Goal: Check status: Check status

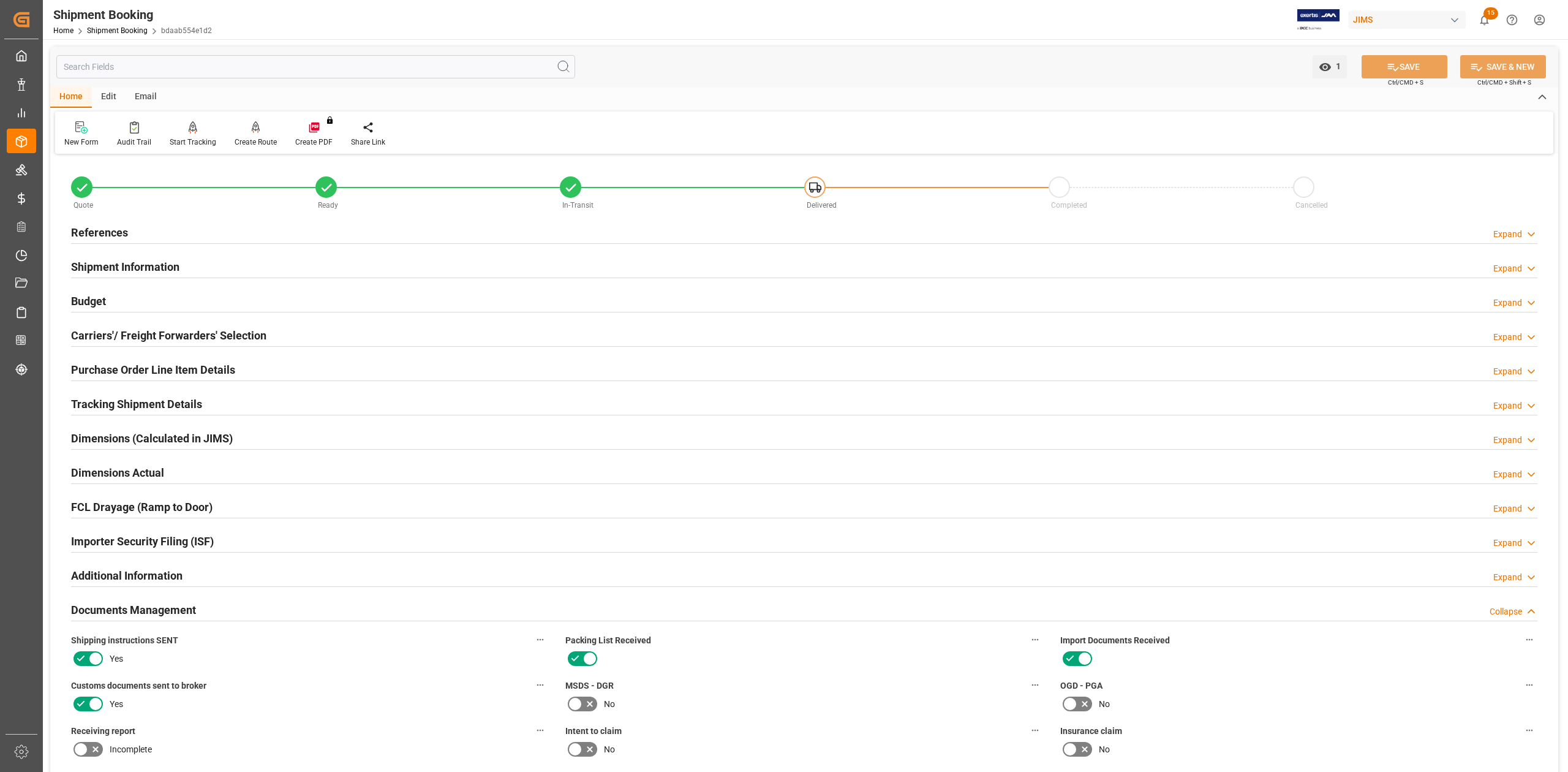
scroll to position [326, 0]
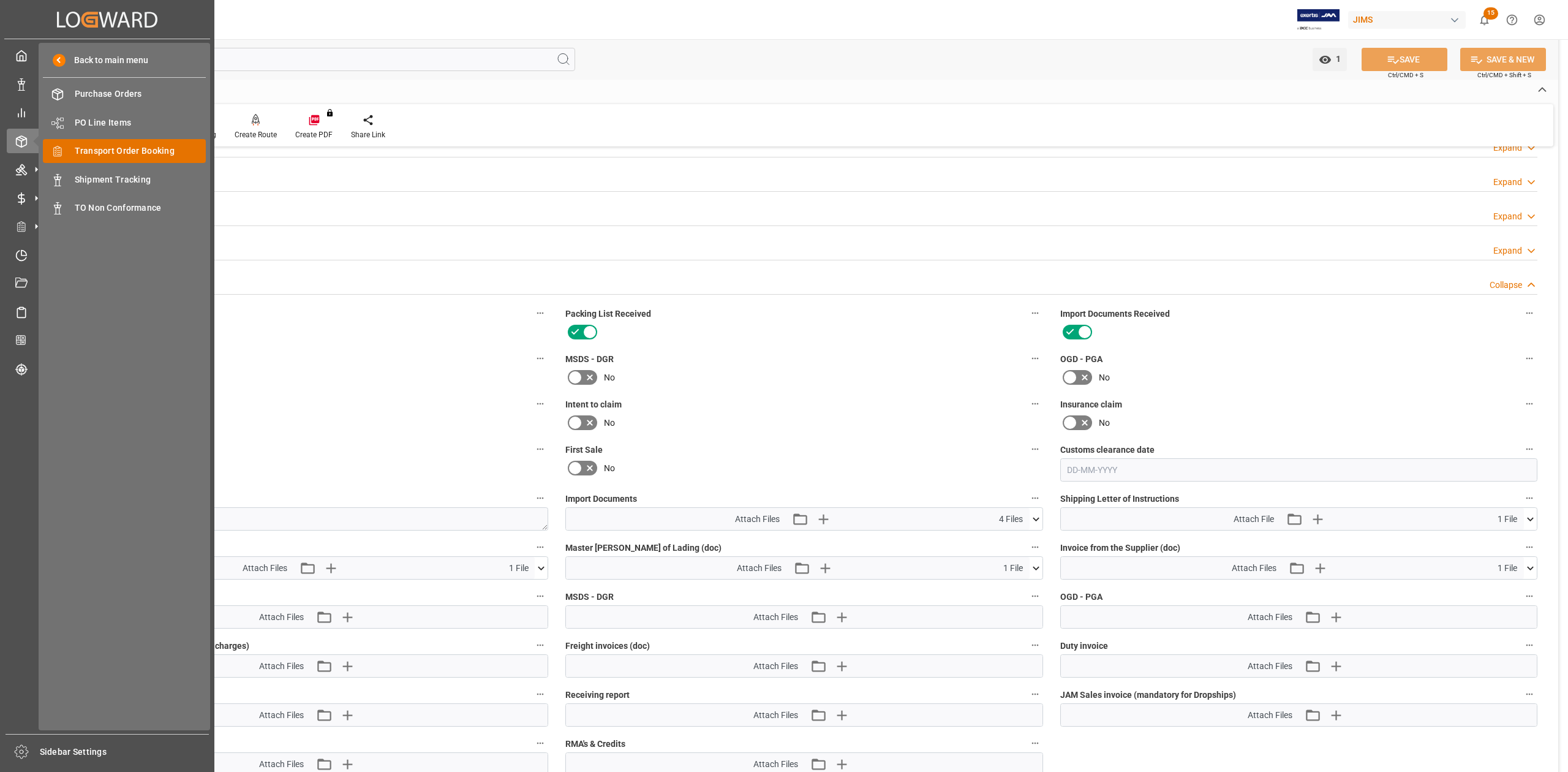
click at [122, 150] on span "Transport Order Booking" at bounding box center [140, 151] width 132 height 13
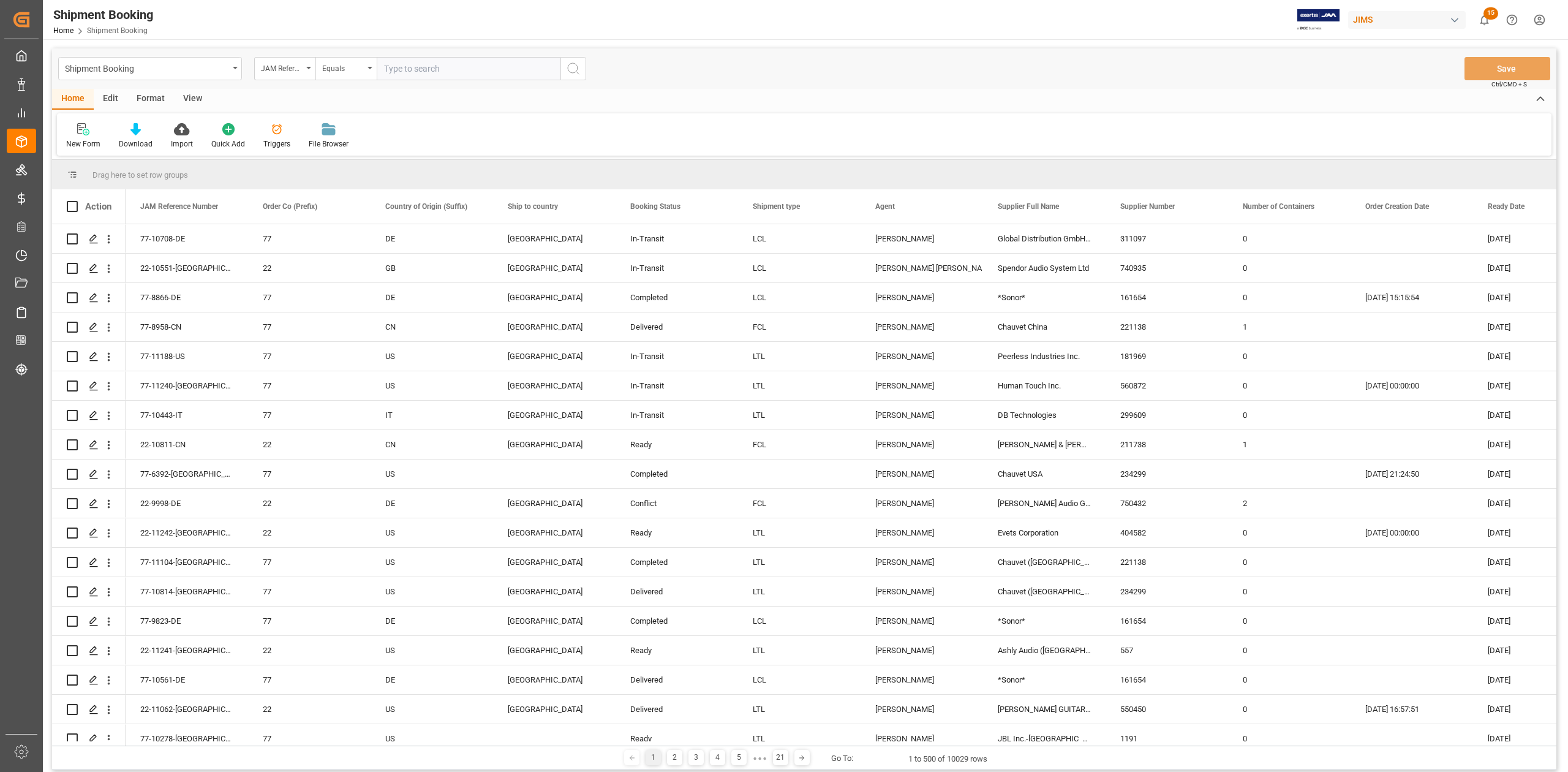
click at [462, 64] on input "text" at bounding box center [468, 68] width 184 height 23
type input "77-10427-ID"
click at [577, 74] on icon "search button" at bounding box center [573, 69] width 15 height 15
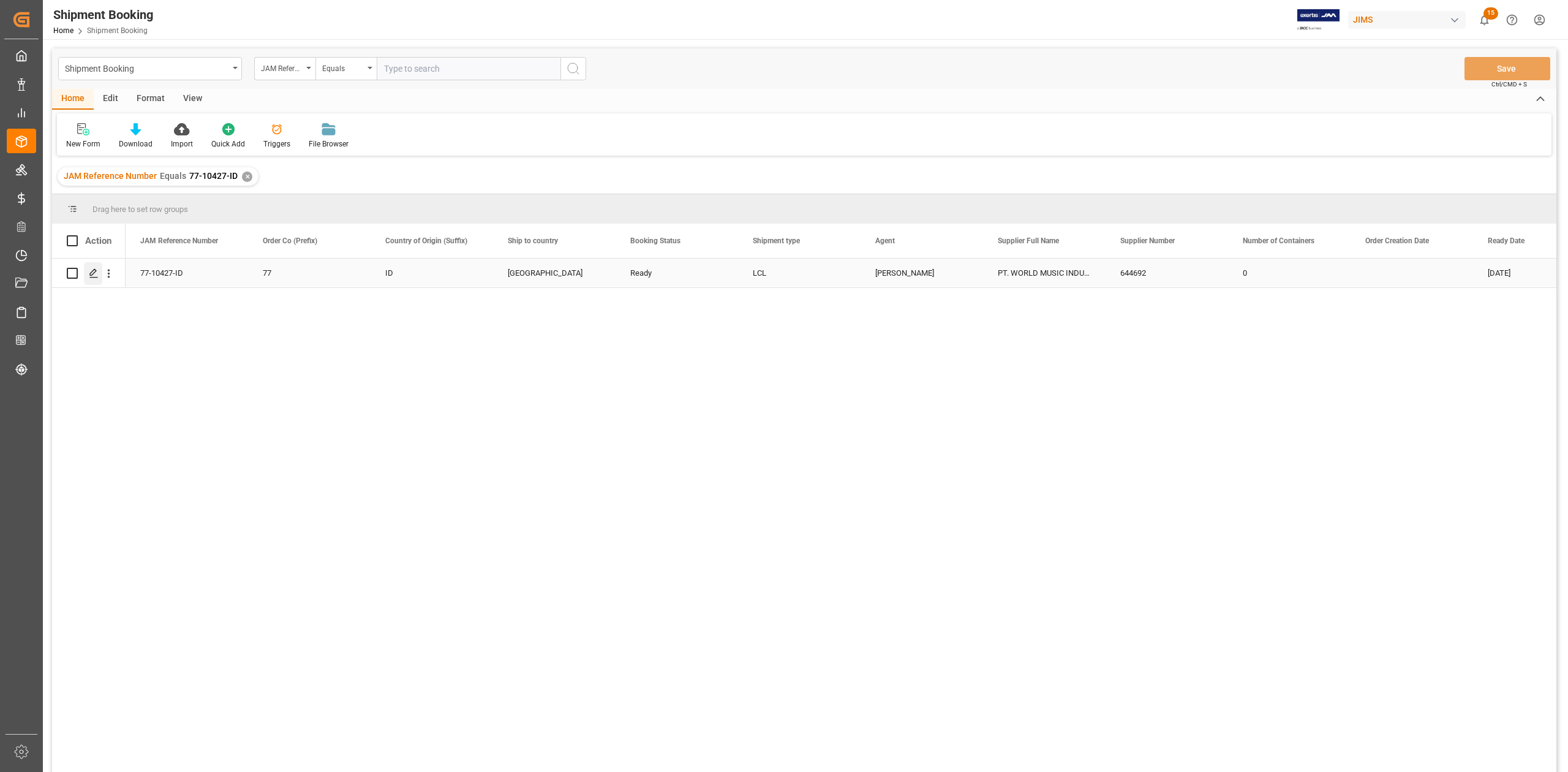
click at [88, 275] on div "Press SPACE to select this row." at bounding box center [92, 274] width 18 height 23
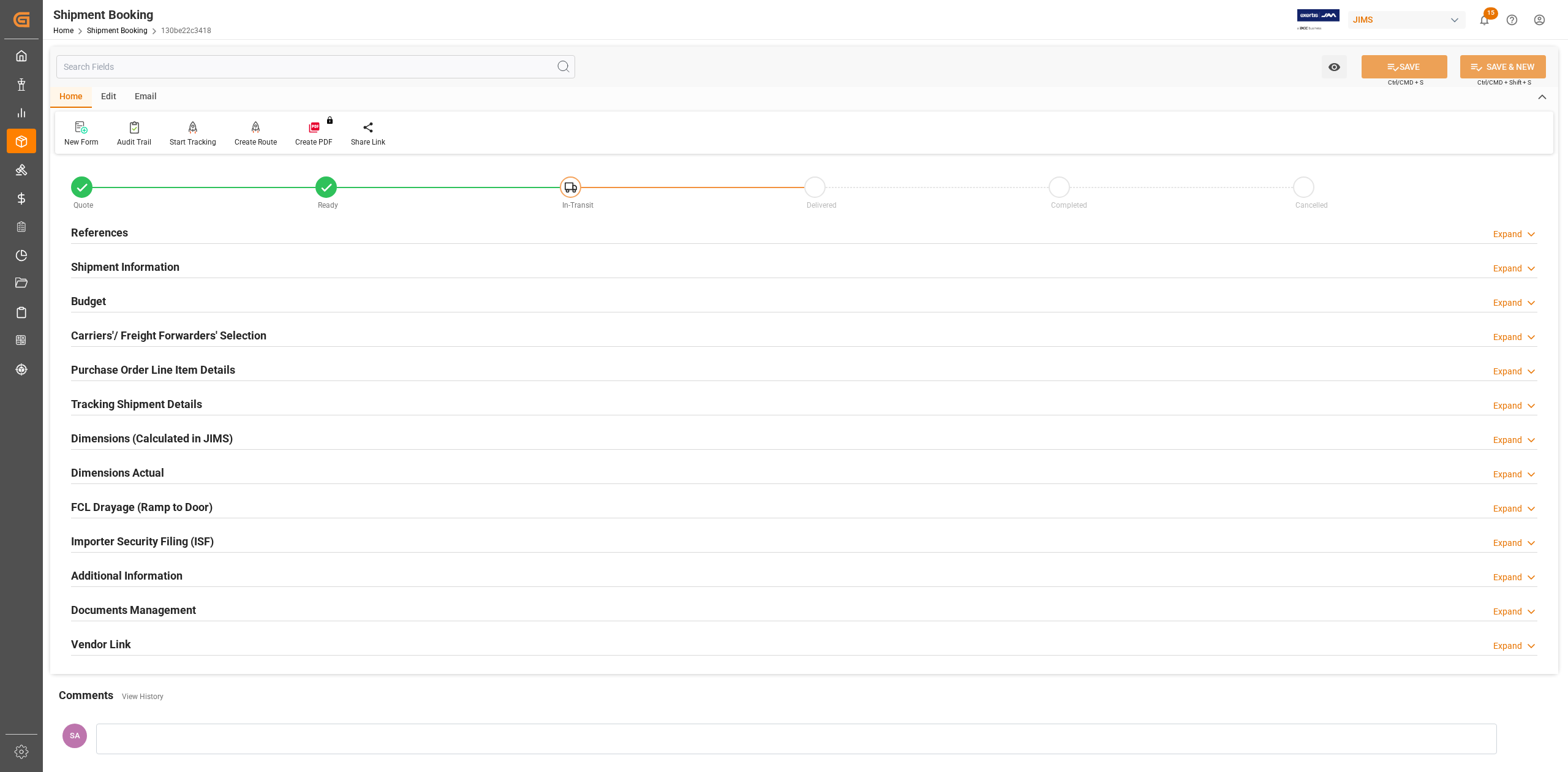
click at [115, 233] on h2 "References" at bounding box center [99, 232] width 57 height 17
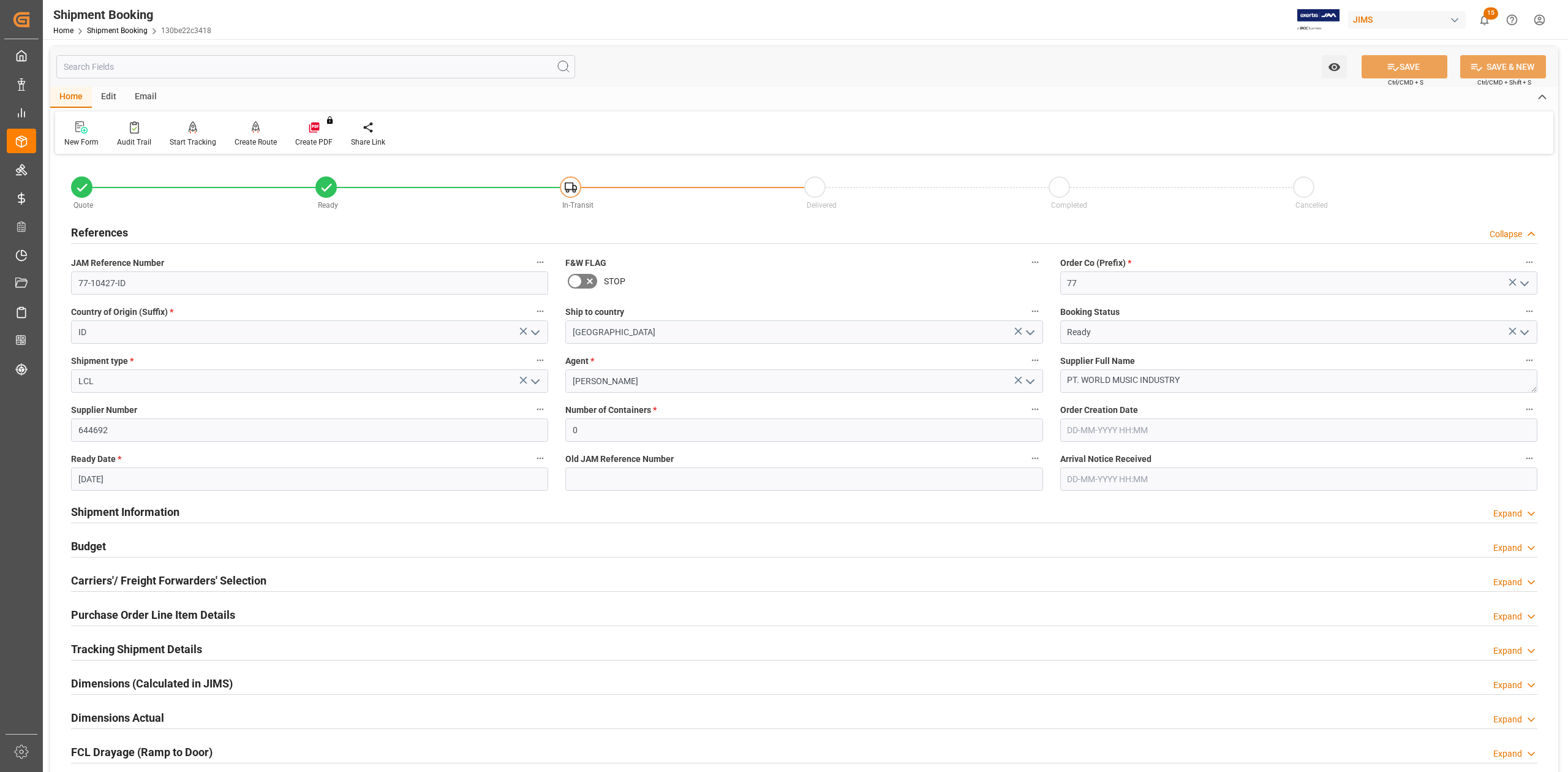
scroll to position [82, 0]
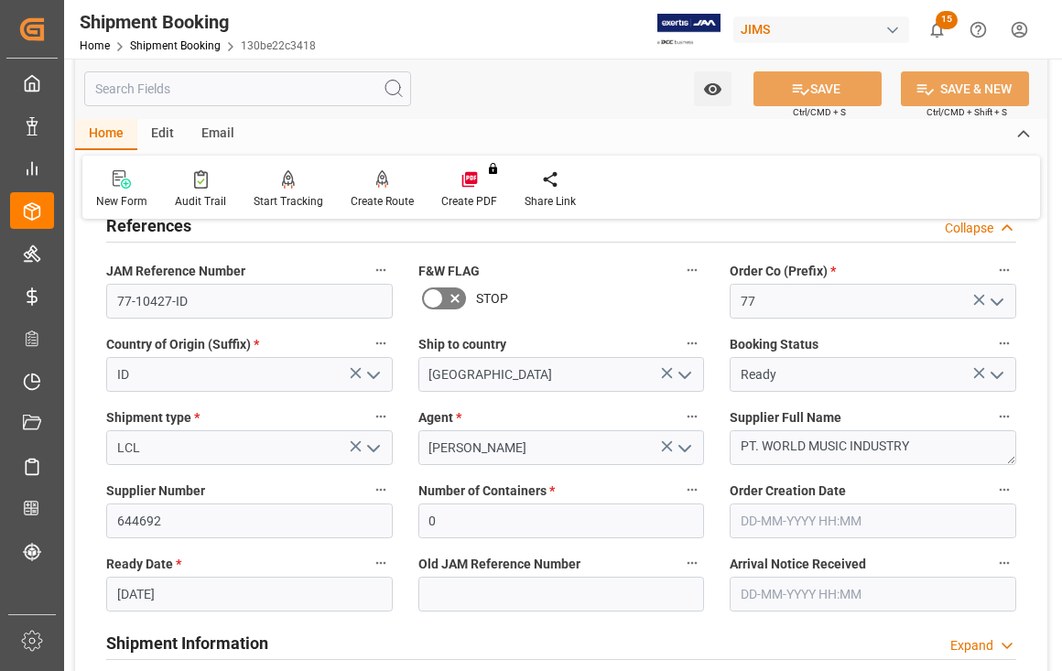
click at [278, 583] on input "[DATE]" at bounding box center [249, 594] width 287 height 35
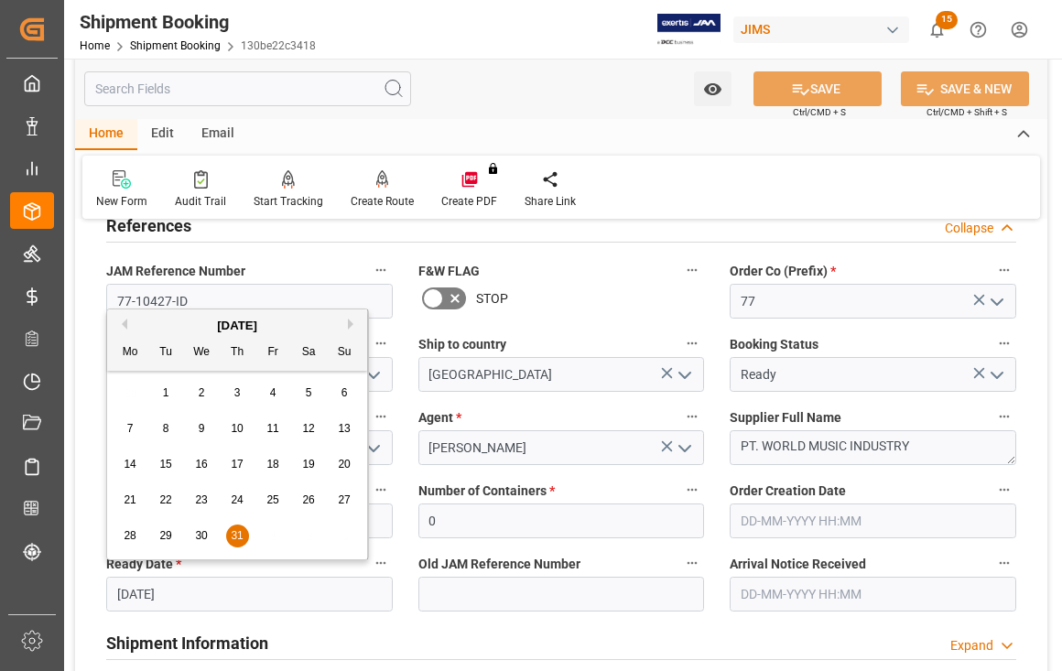
click at [278, 583] on input "[DATE]" at bounding box center [249, 594] width 287 height 35
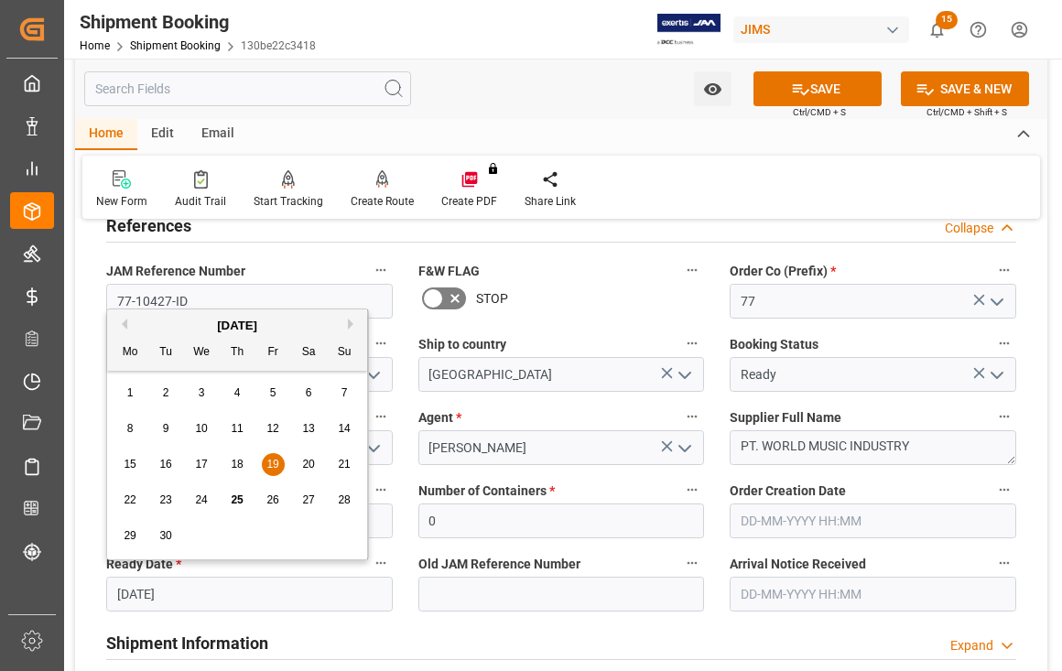
click at [265, 463] on div "19" at bounding box center [273, 465] width 23 height 22
type input "[DATE]"
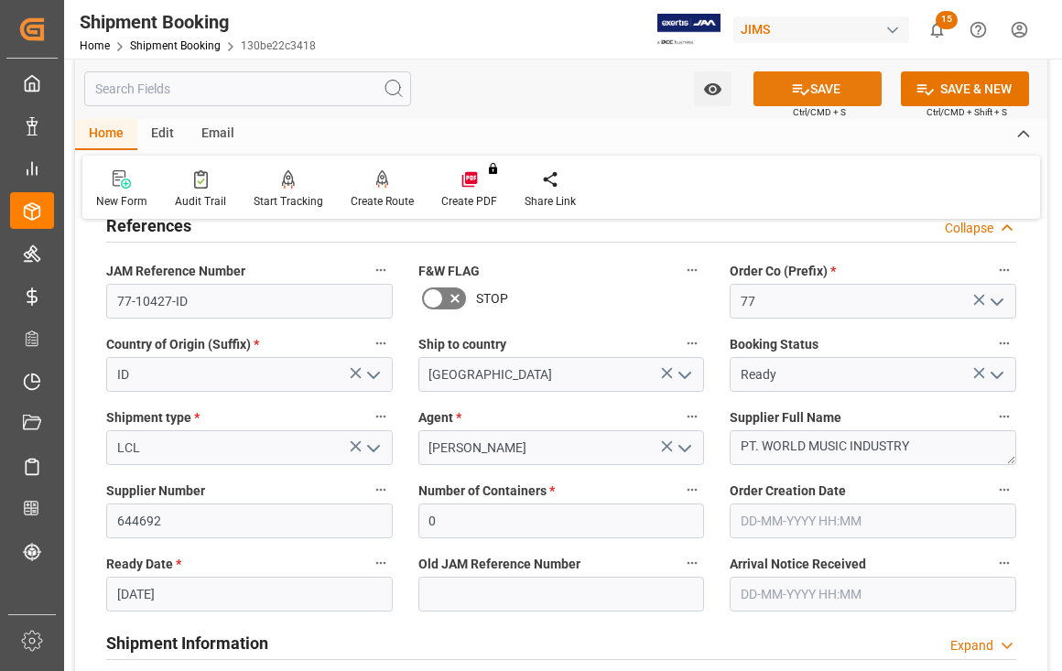
click at [793, 97] on icon at bounding box center [800, 89] width 19 height 19
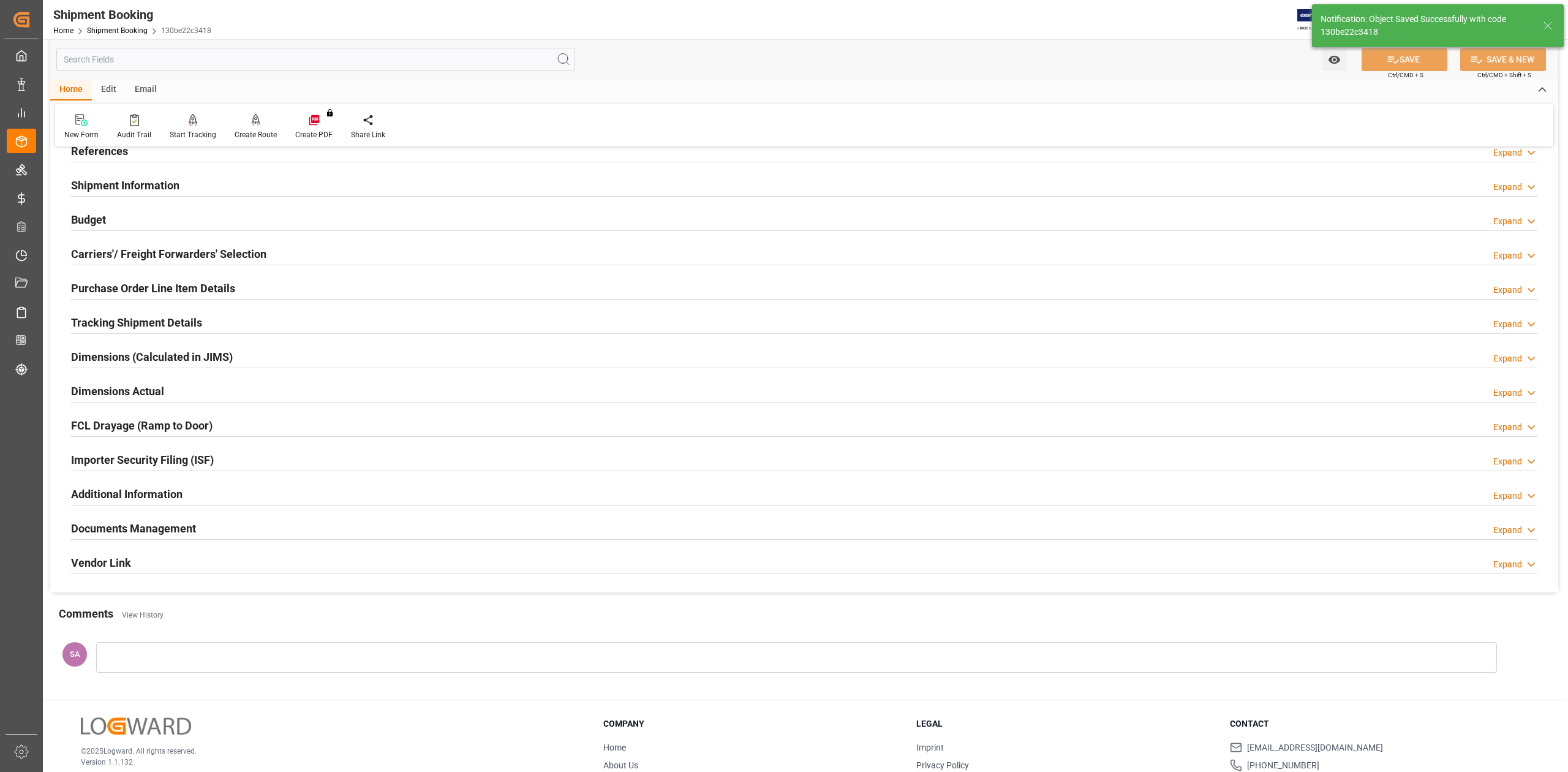
click at [167, 532] on h2 "Documents Management" at bounding box center [133, 528] width 125 height 17
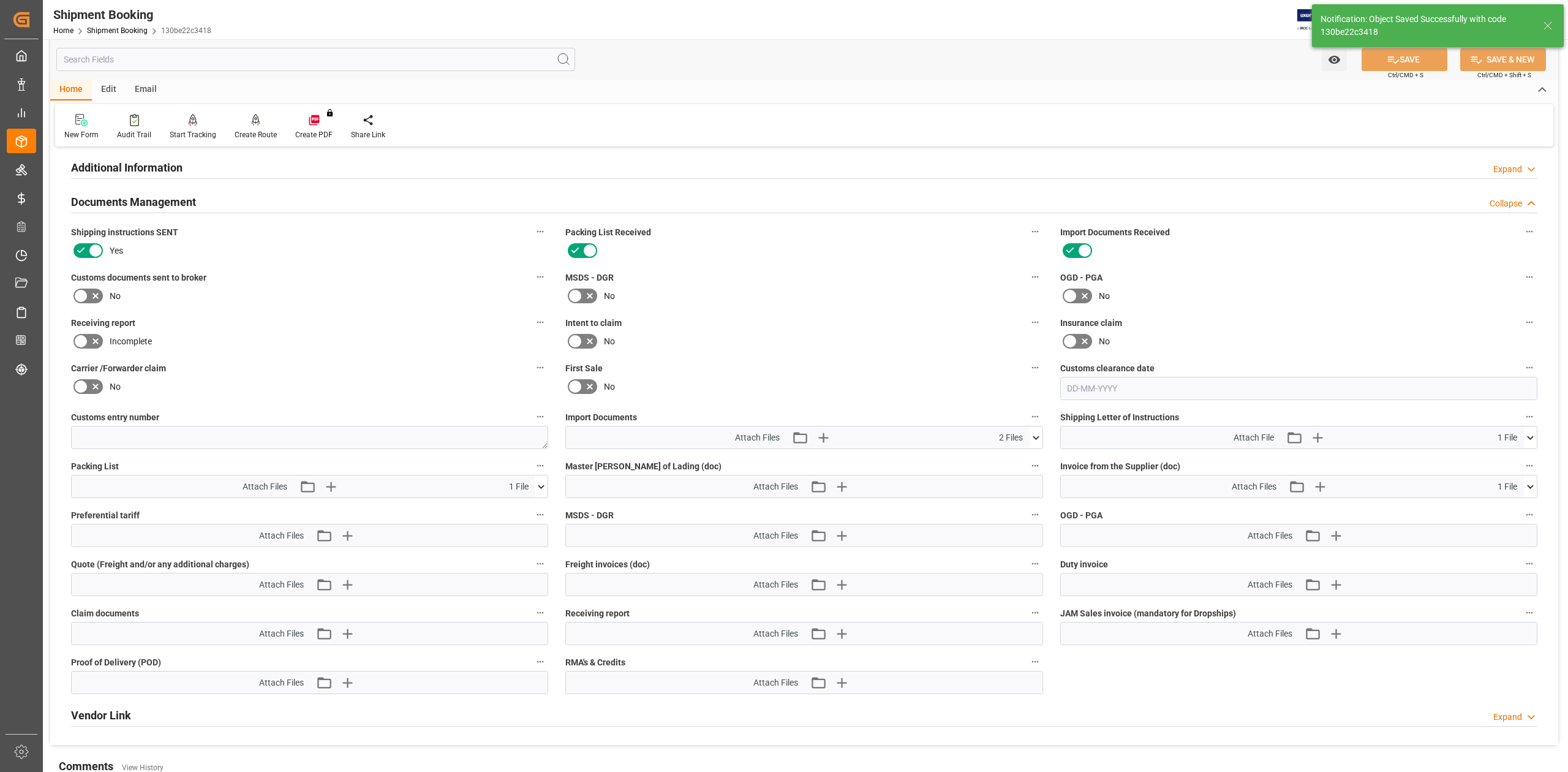
scroll to position [163, 0]
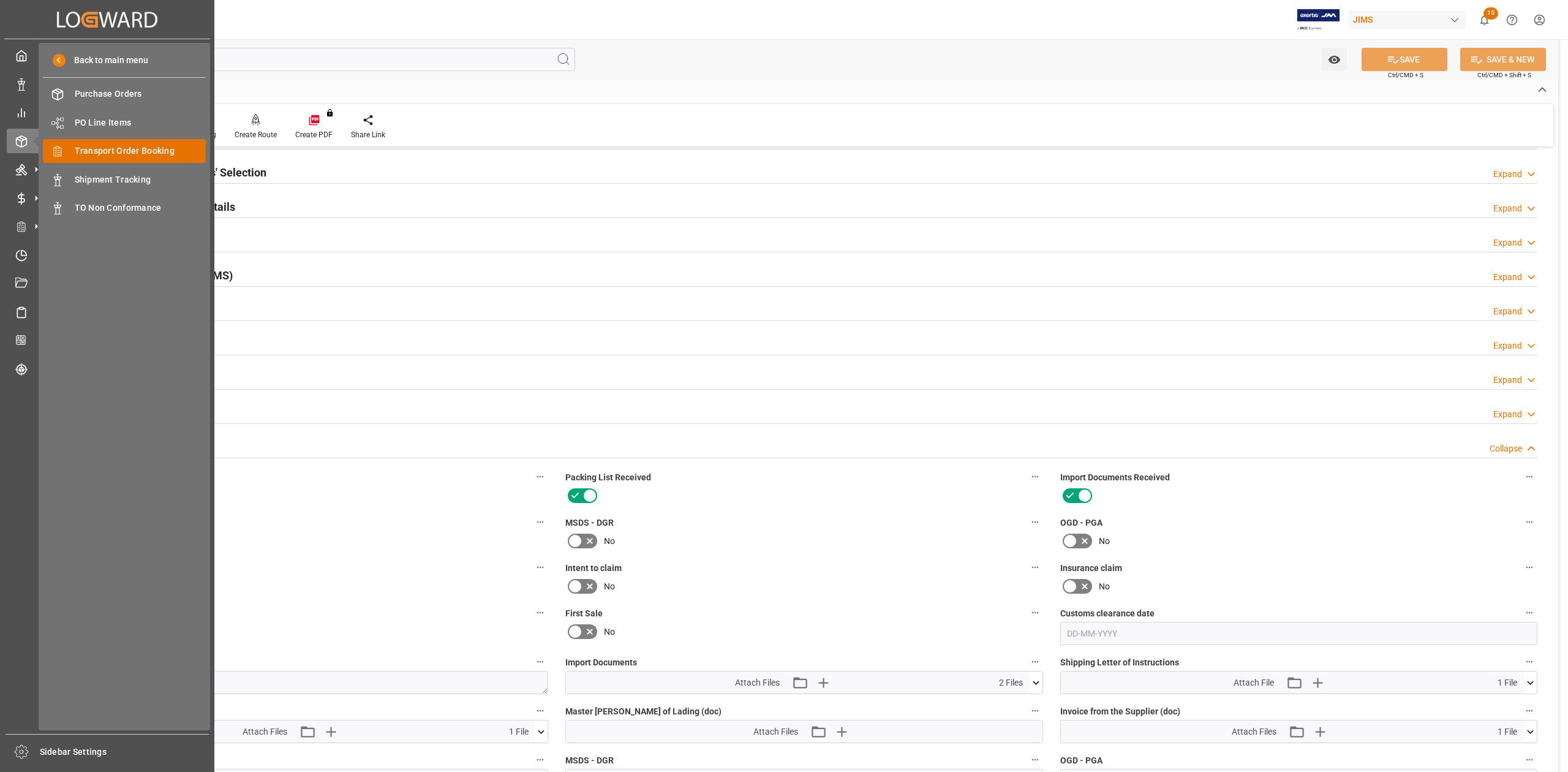
click at [112, 150] on span "Transport Order Booking" at bounding box center [140, 151] width 132 height 13
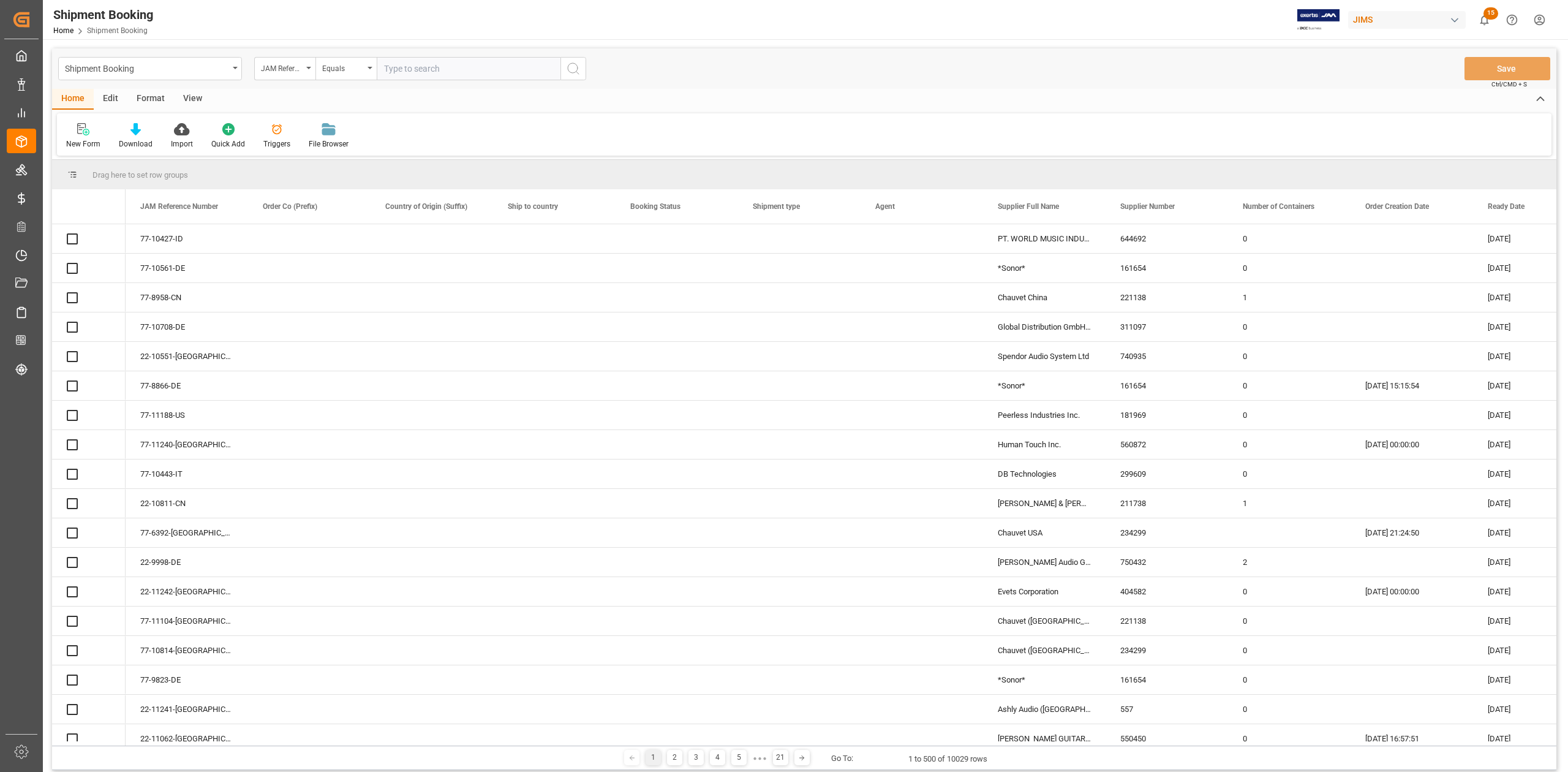
click at [414, 70] on input "text" at bounding box center [468, 68] width 184 height 23
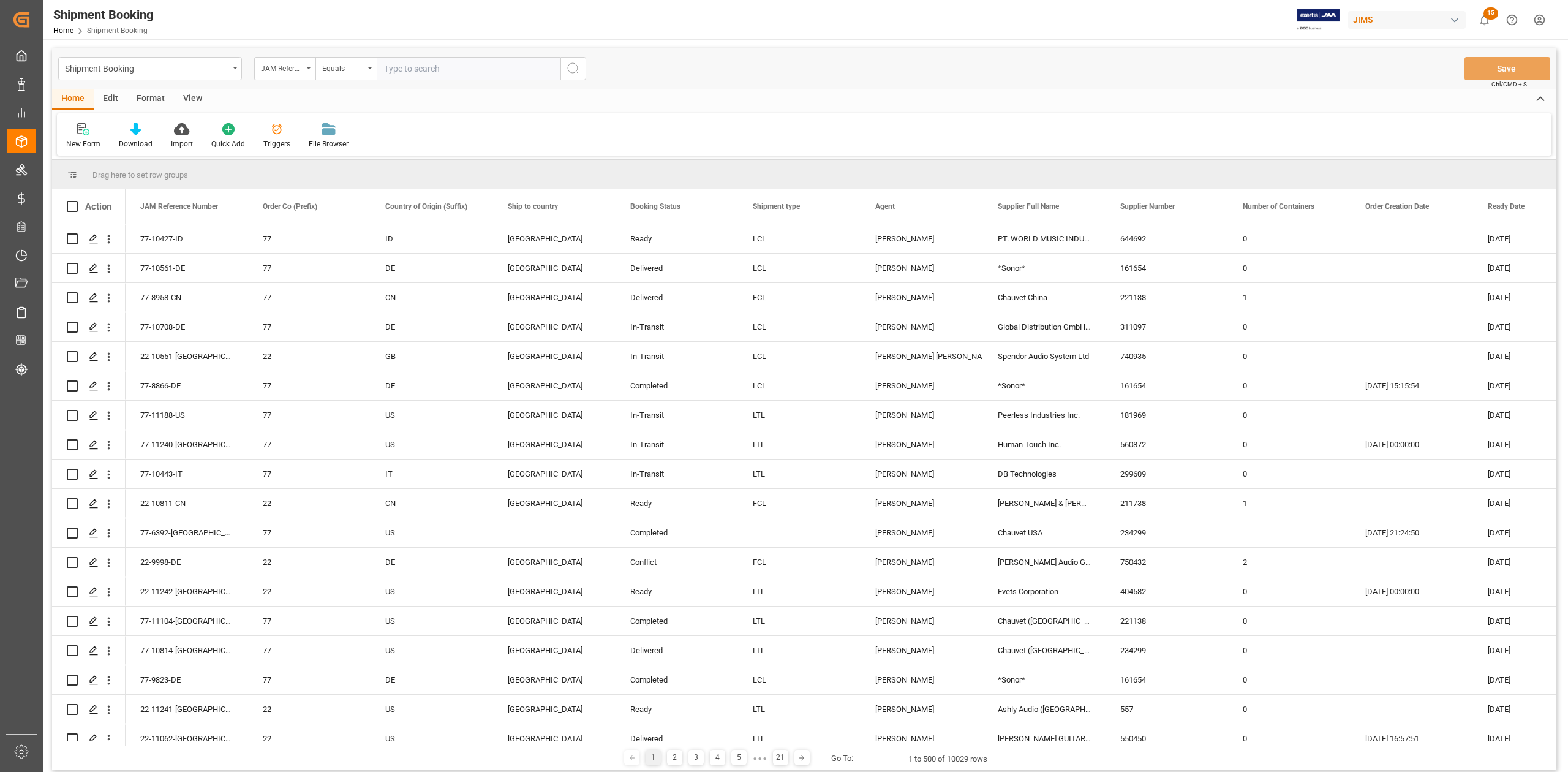
paste input "77-10427-ID"
type input "77-10427-ID"
click at [577, 65] on icon "search button" at bounding box center [573, 69] width 15 height 15
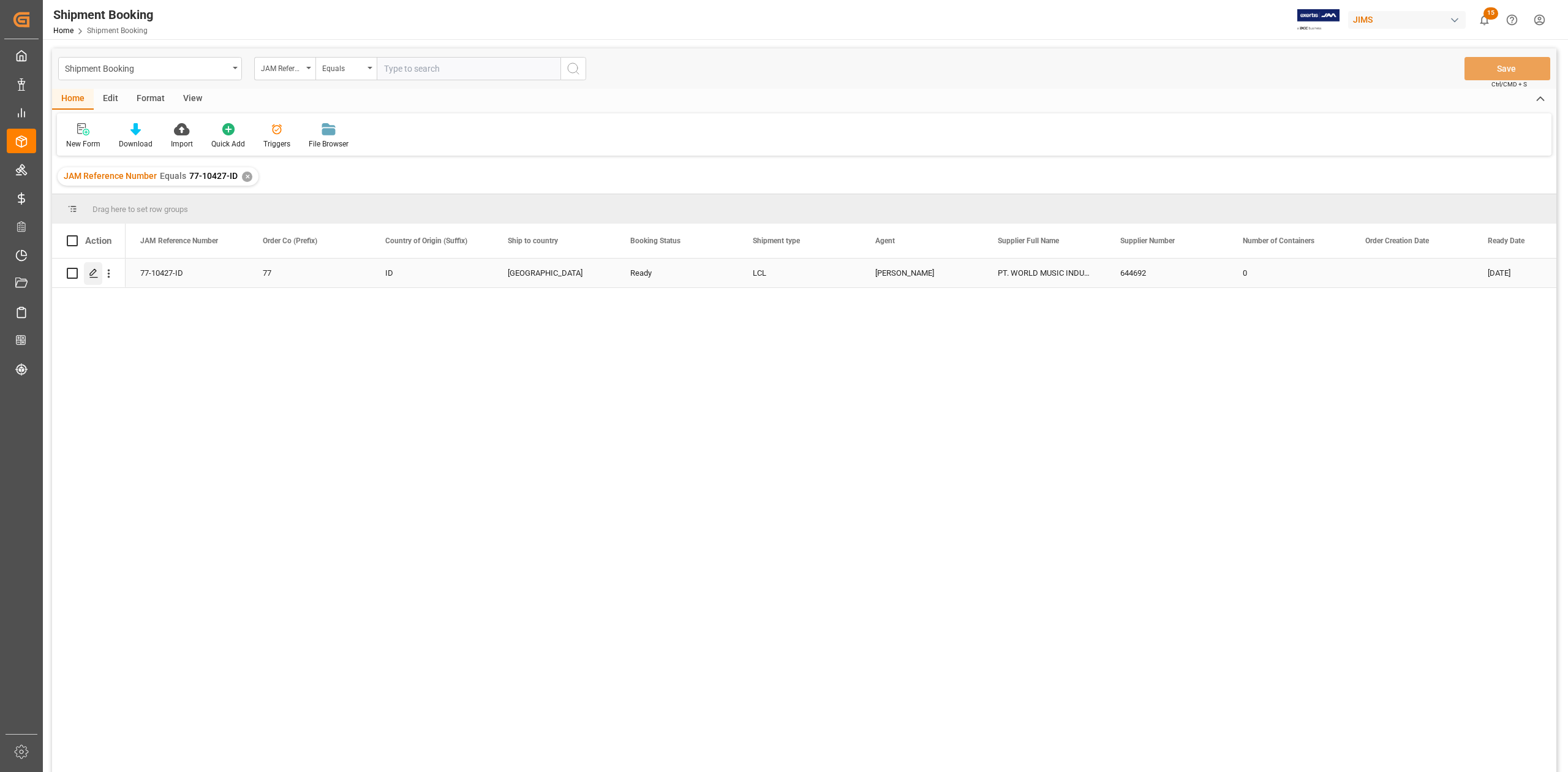
click at [91, 278] on div "Press SPACE to select this row." at bounding box center [92, 274] width 18 height 23
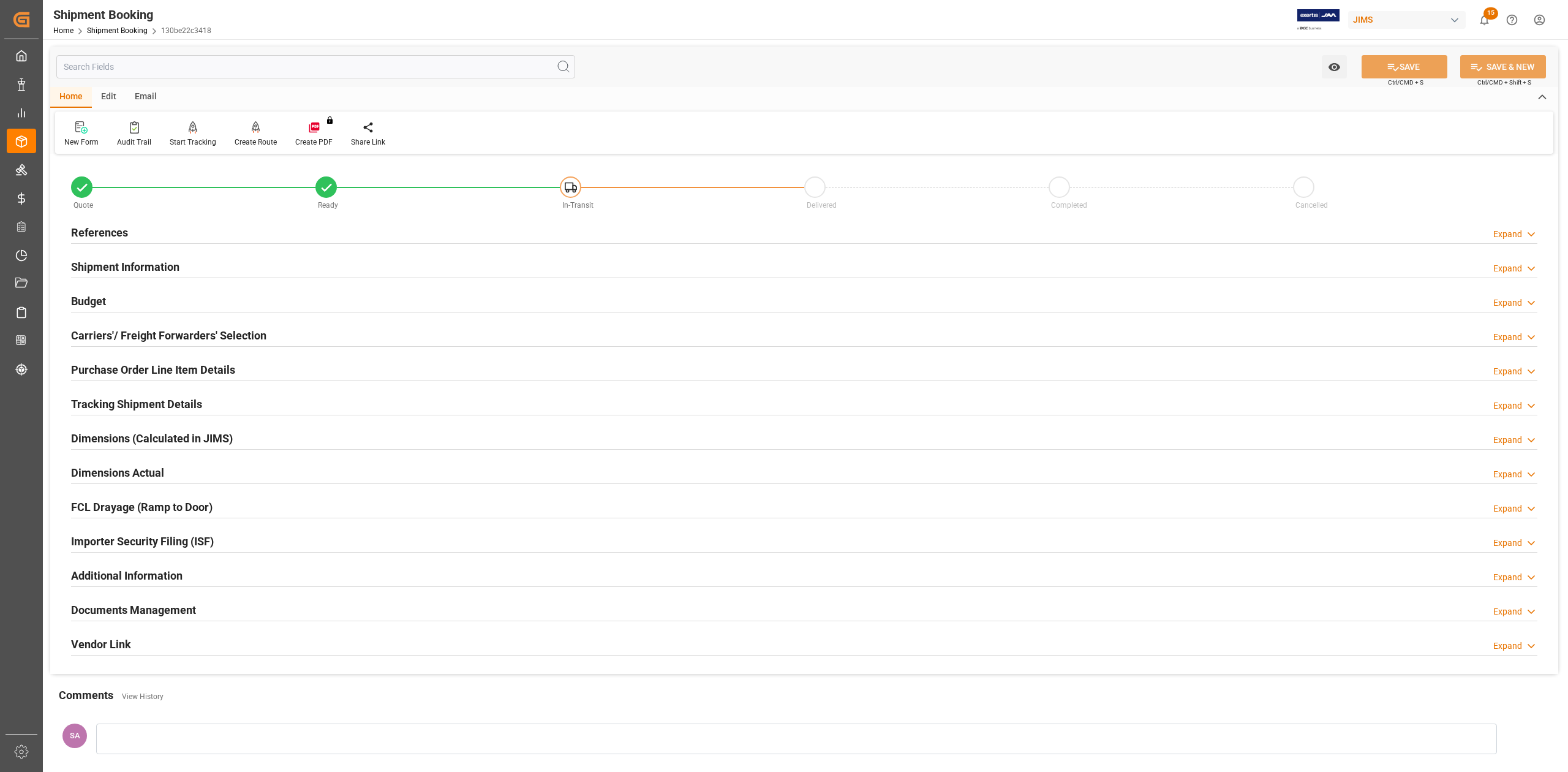
click at [82, 297] on h2 "Budget" at bounding box center [88, 301] width 35 height 17
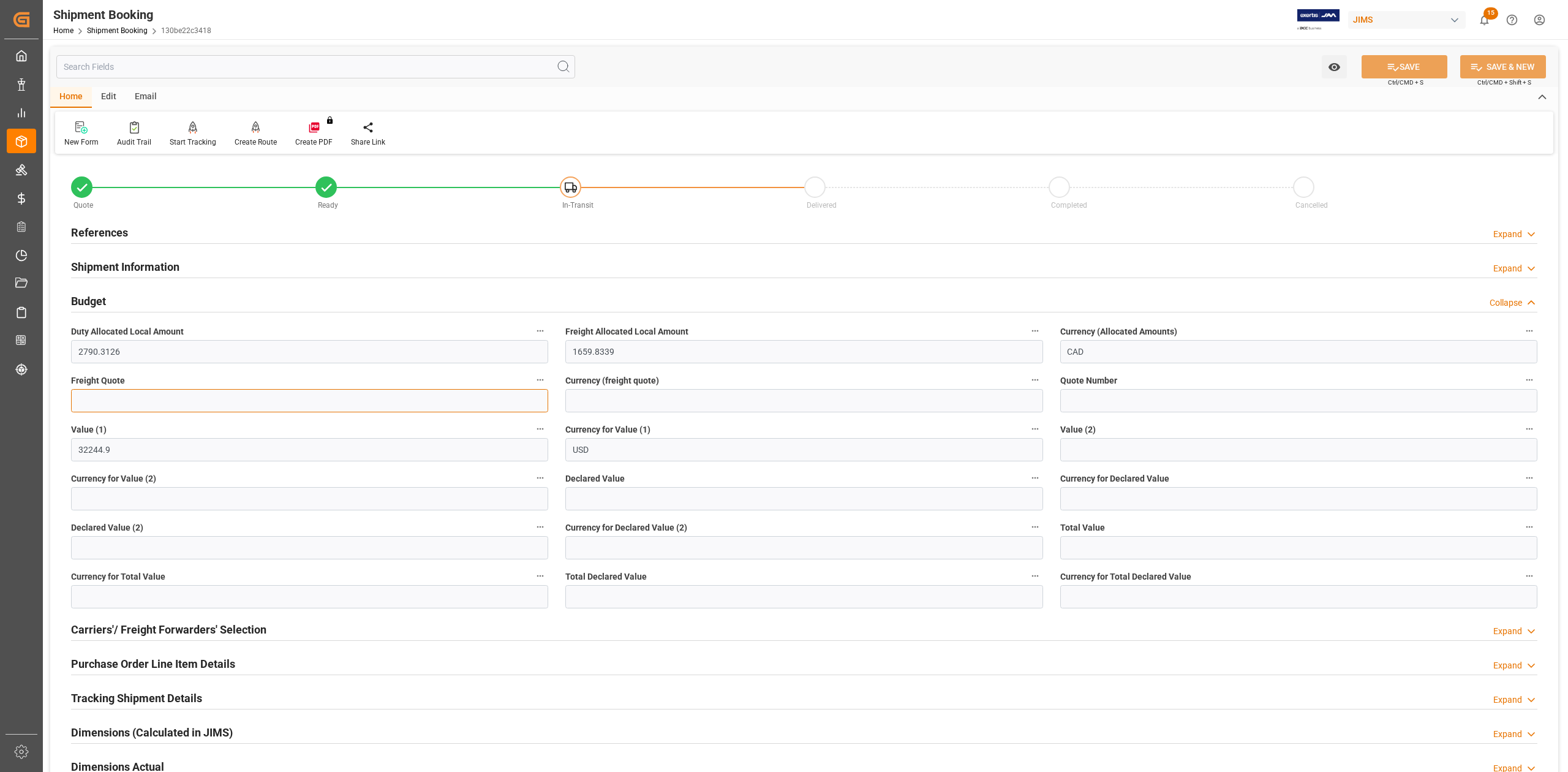
click at [132, 395] on input "text" at bounding box center [309, 400] width 477 height 23
type input "800"
click at [608, 405] on input at bounding box center [803, 400] width 477 height 23
type input "USD"
click at [1419, 62] on button "SAVE" at bounding box center [1404, 66] width 86 height 23
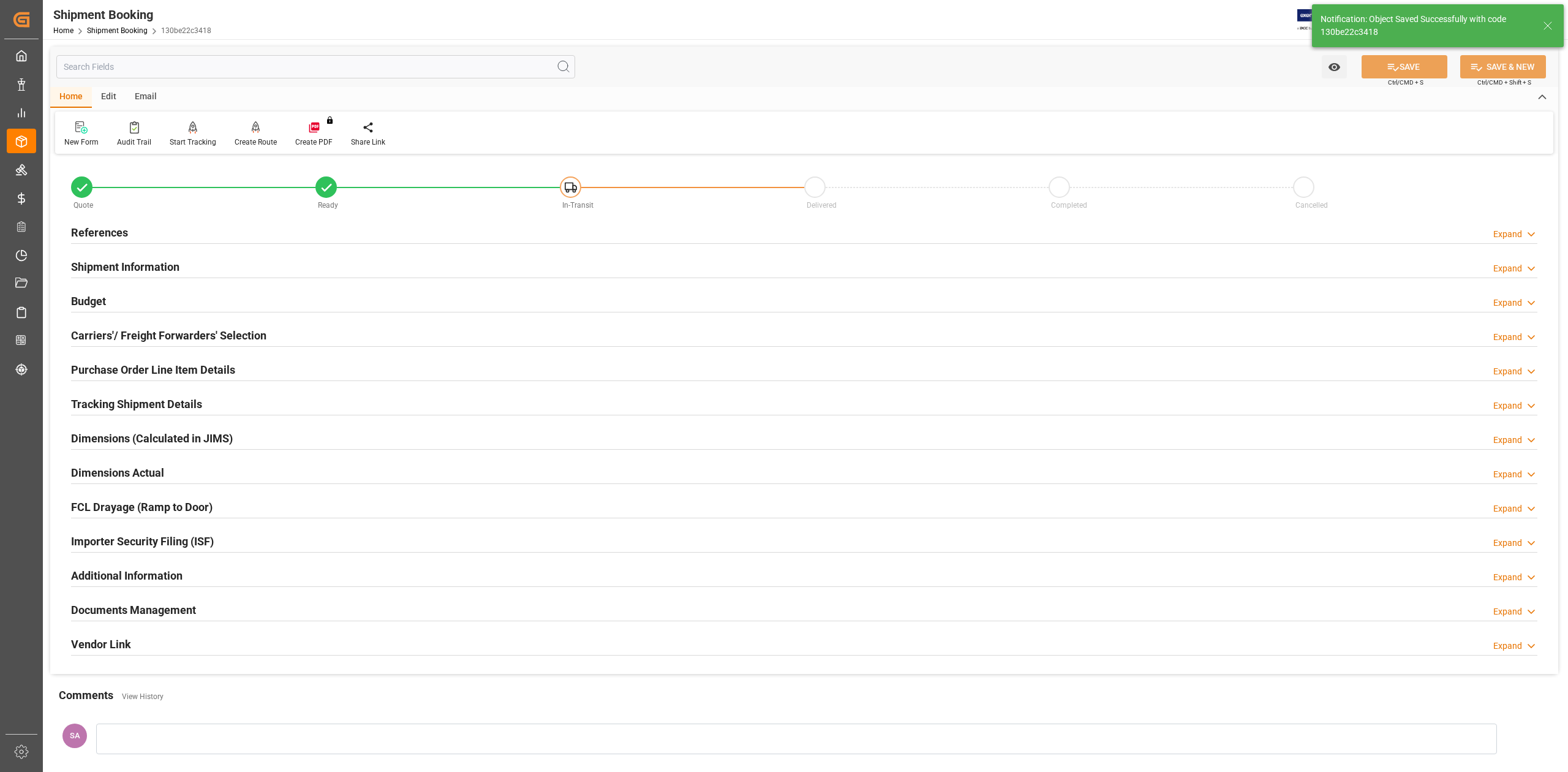
click at [98, 304] on h2 "Budget" at bounding box center [88, 301] width 35 height 17
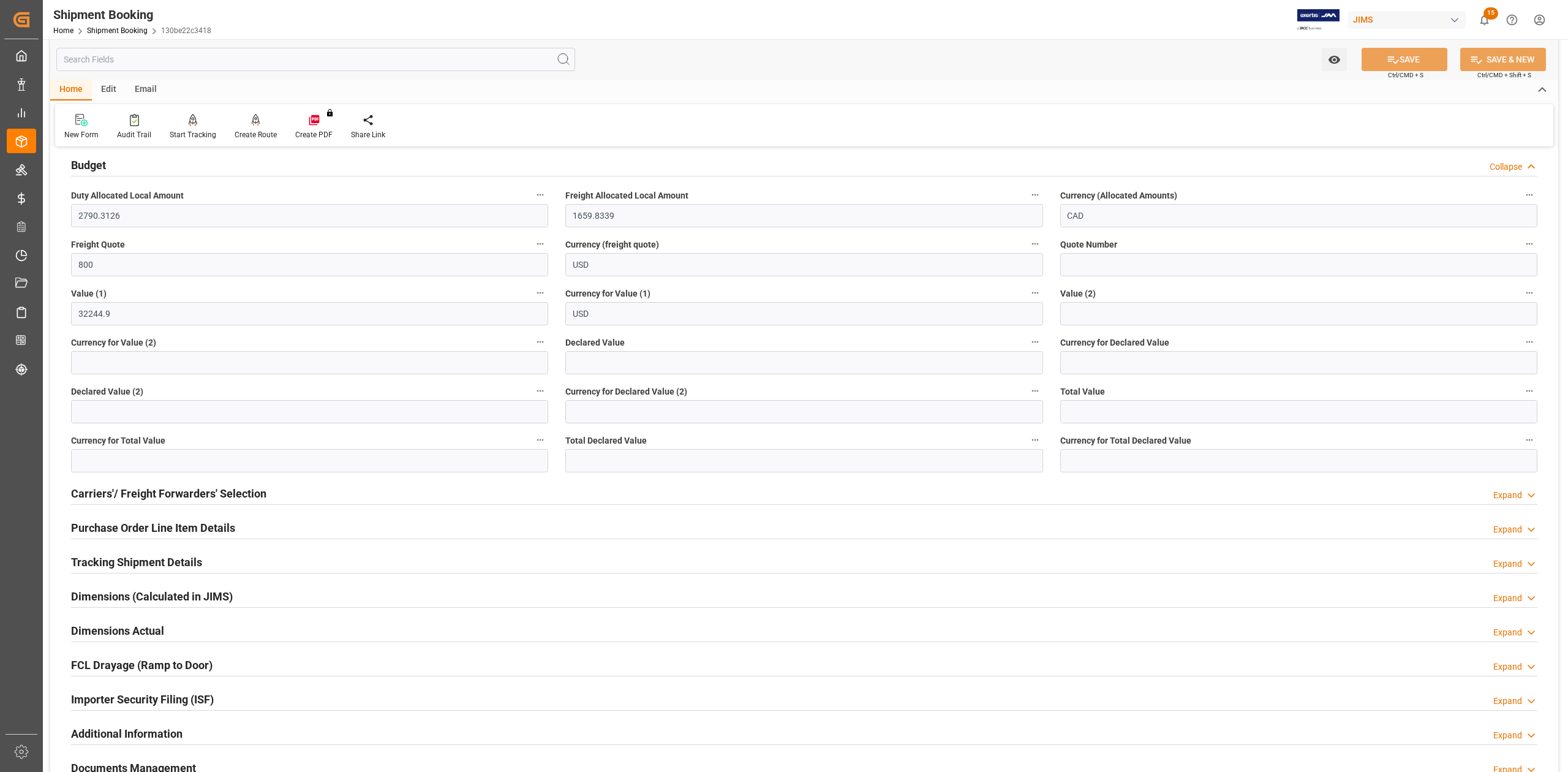
scroll to position [245, 0]
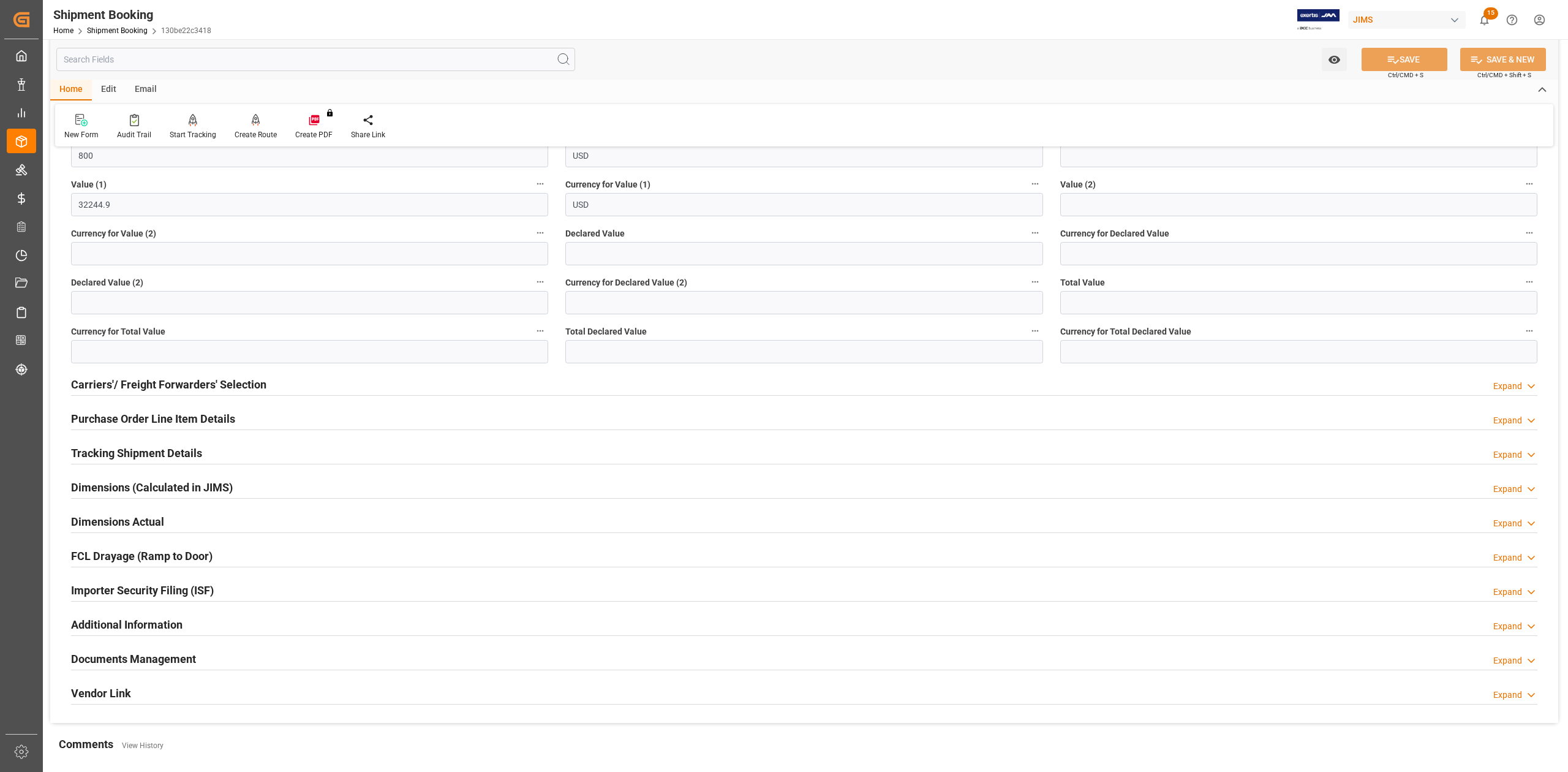
click at [229, 385] on h2 "Carriers'/ Freight Forwarders' Selection" at bounding box center [169, 384] width 195 height 17
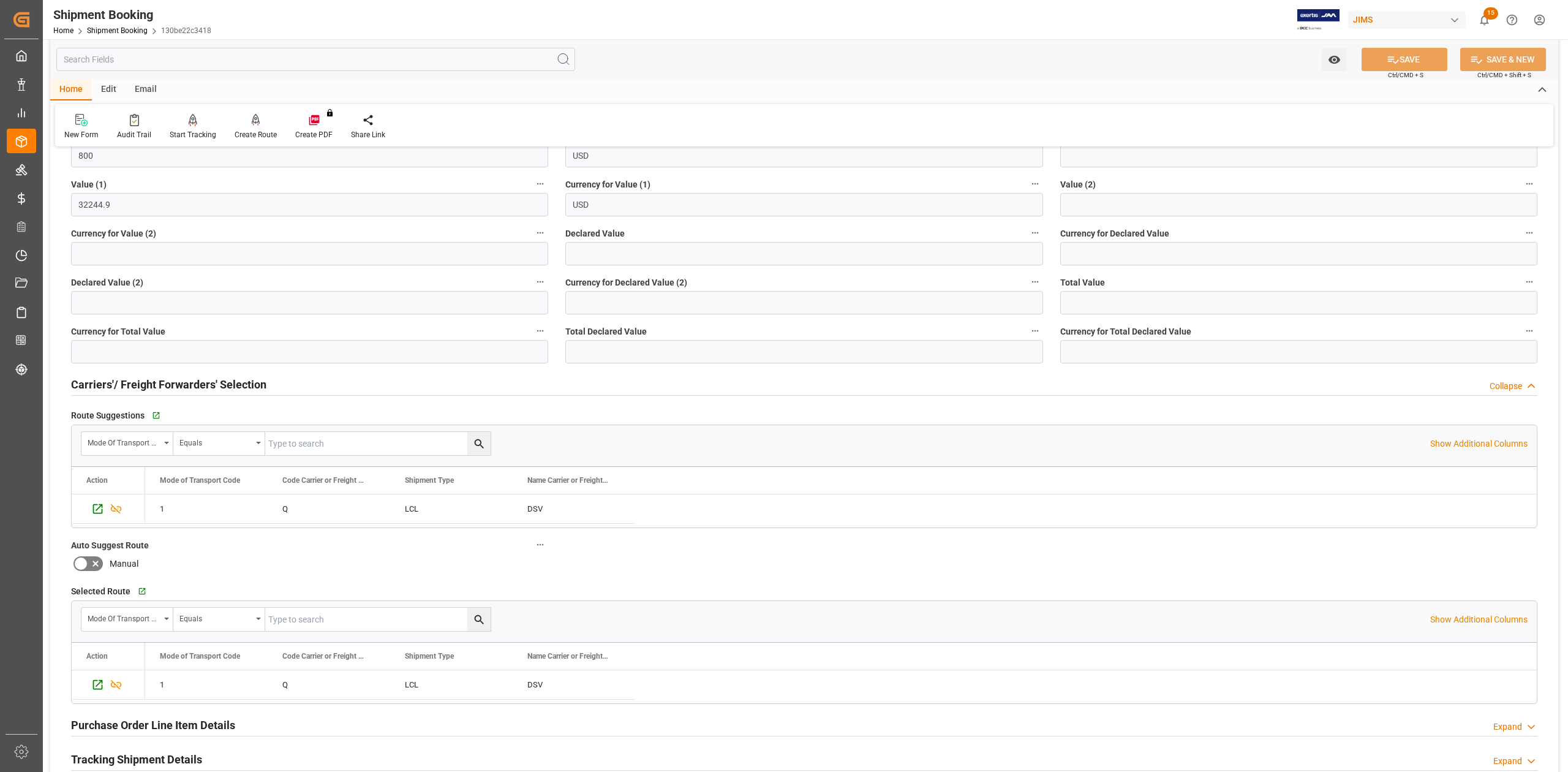
click at [229, 385] on h2 "Carriers'/ Freight Forwarders' Selection" at bounding box center [169, 384] width 195 height 17
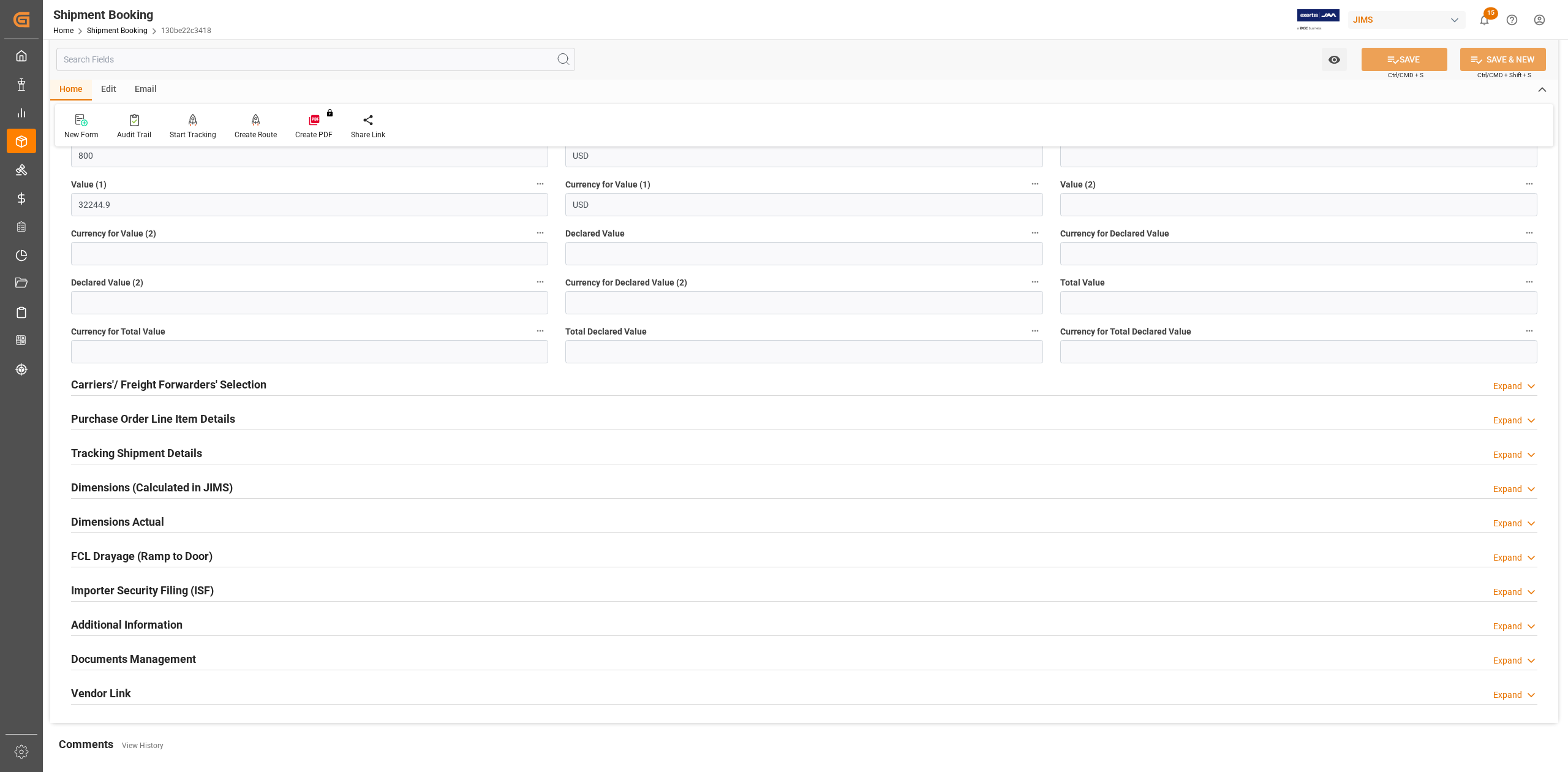
click at [151, 448] on h2 "Tracking Shipment Details" at bounding box center [136, 453] width 131 height 17
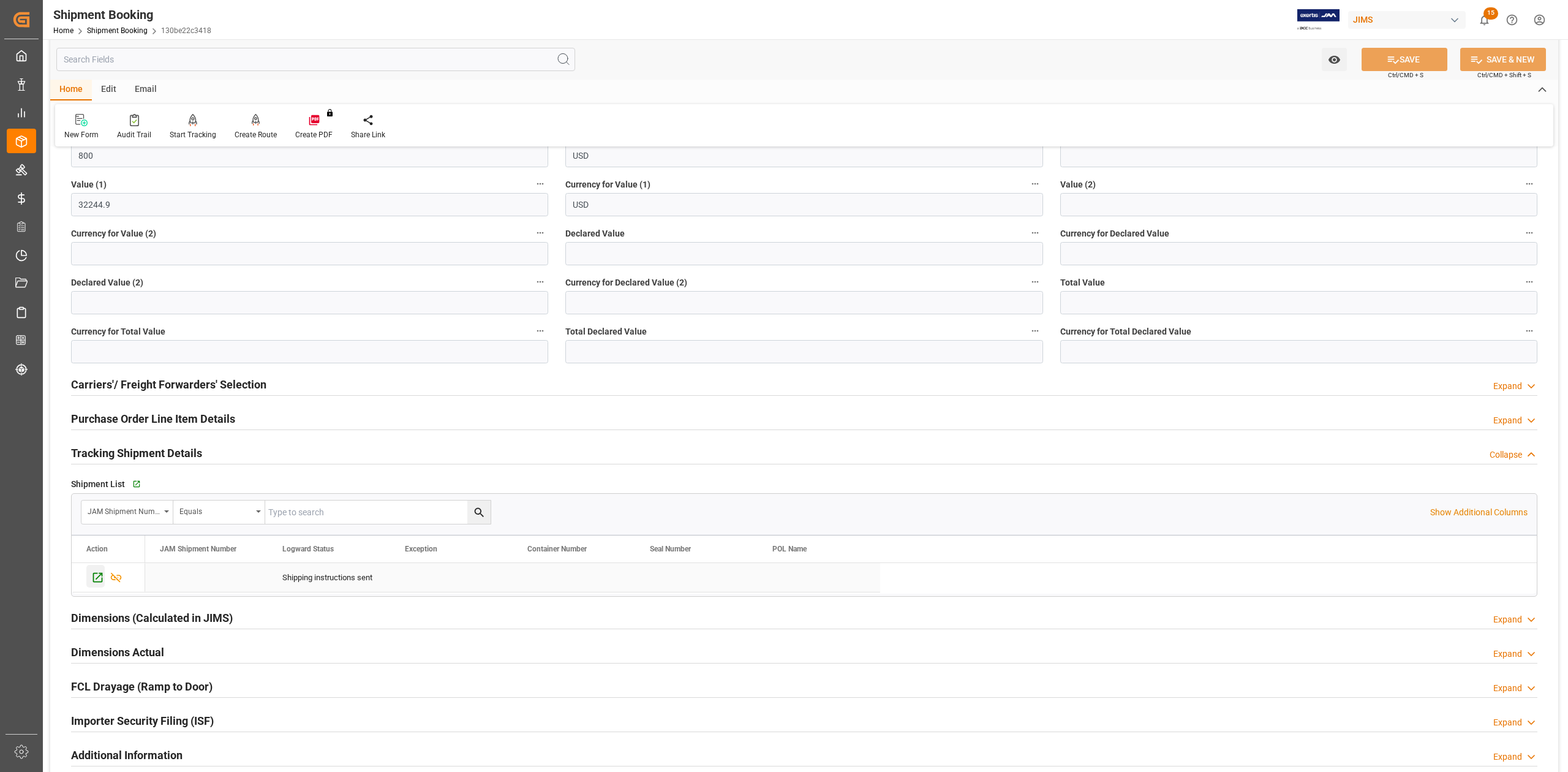
click at [102, 583] on icon "Press SPACE to select this row." at bounding box center [98, 577] width 10 height 10
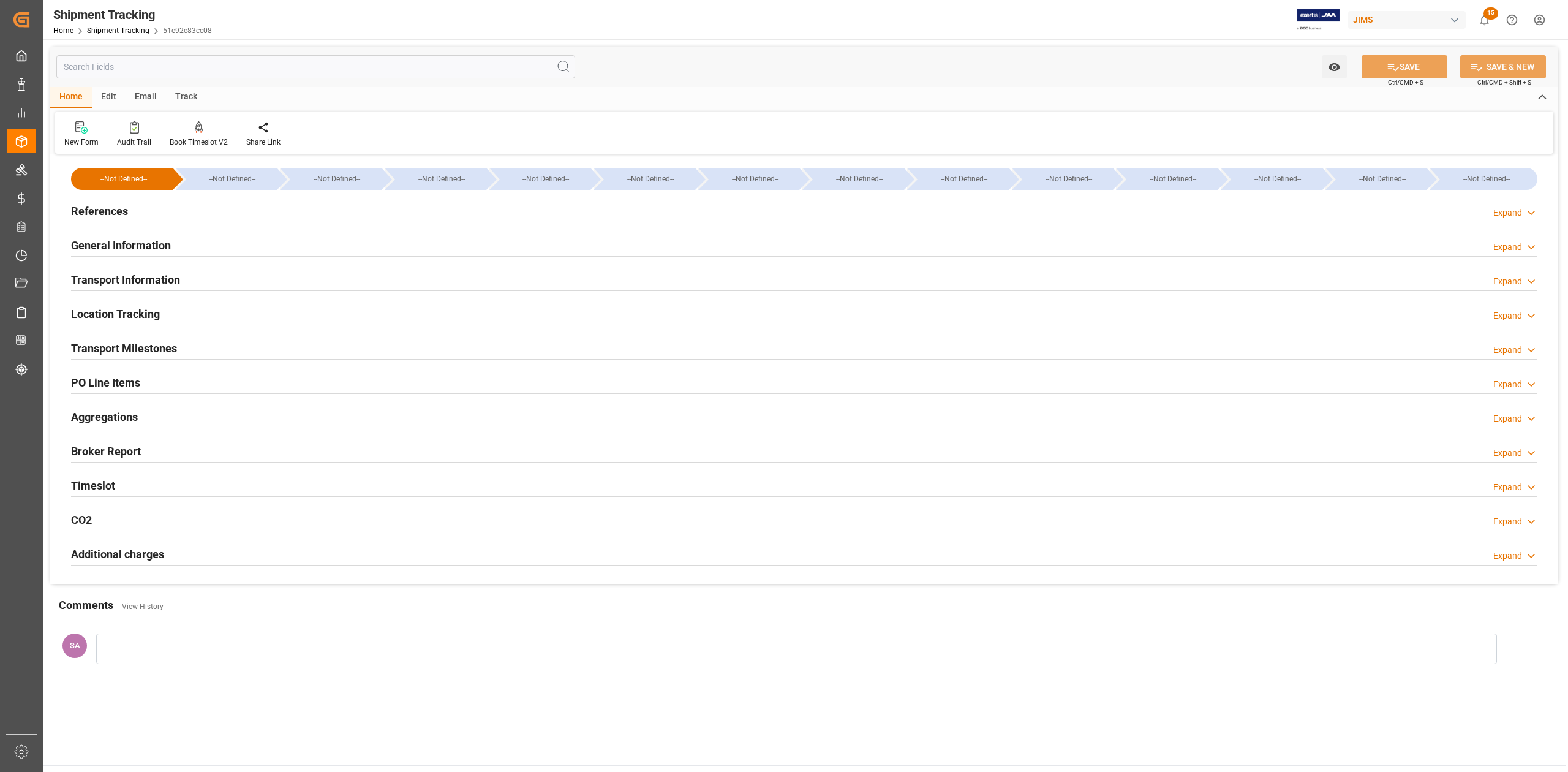
type input "[DATE] 00:00"
click at [153, 345] on h2 "Transport Milestones" at bounding box center [124, 348] width 106 height 17
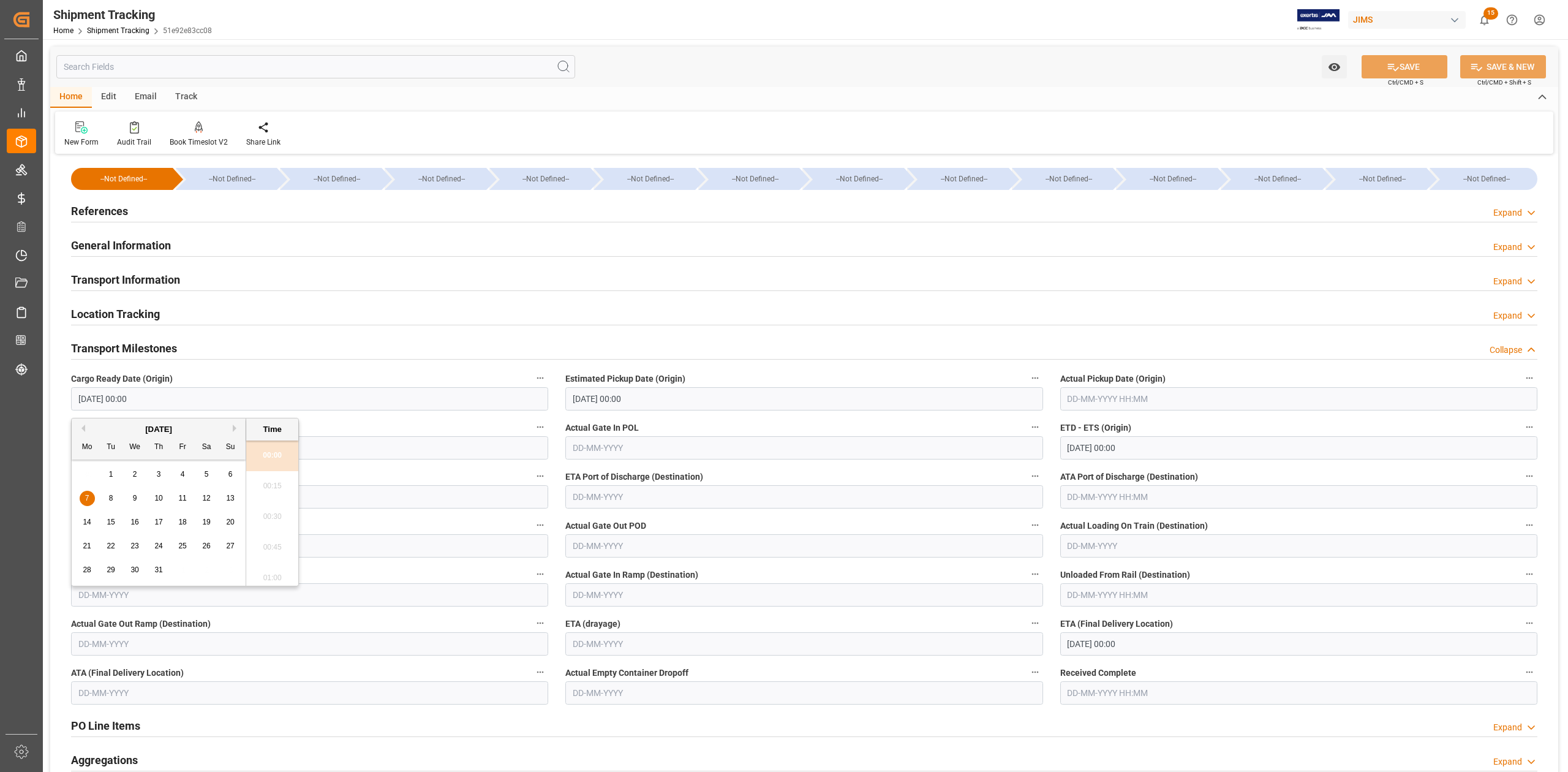
click at [169, 398] on input "07-07-2025 00:00" at bounding box center [309, 399] width 477 height 23
click at [189, 525] on div "19" at bounding box center [183, 522] width 15 height 15
type input "19-09-2025 00:00"
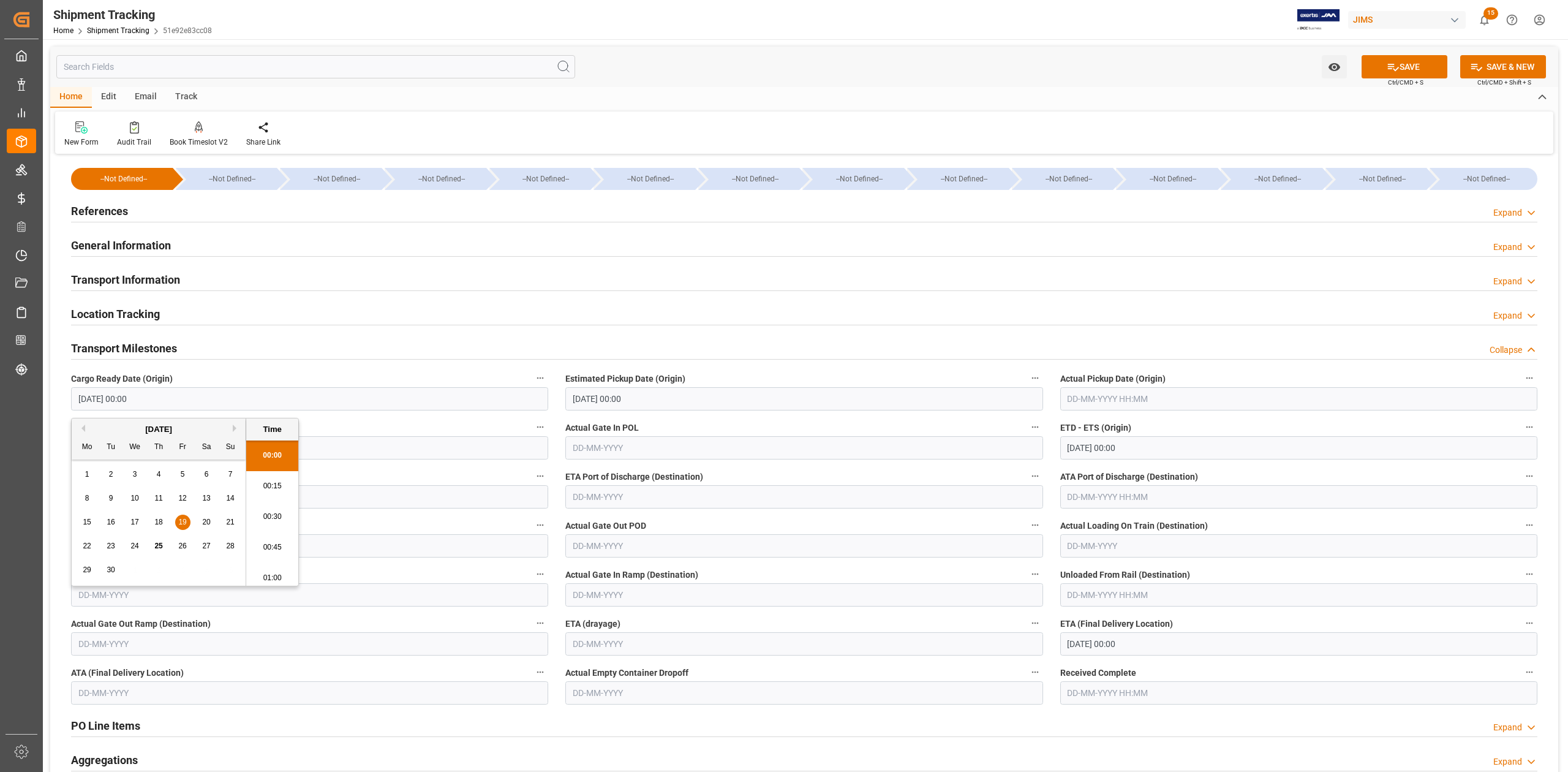
click at [694, 403] on input "08-08-2025 00:00" at bounding box center [803, 399] width 477 height 23
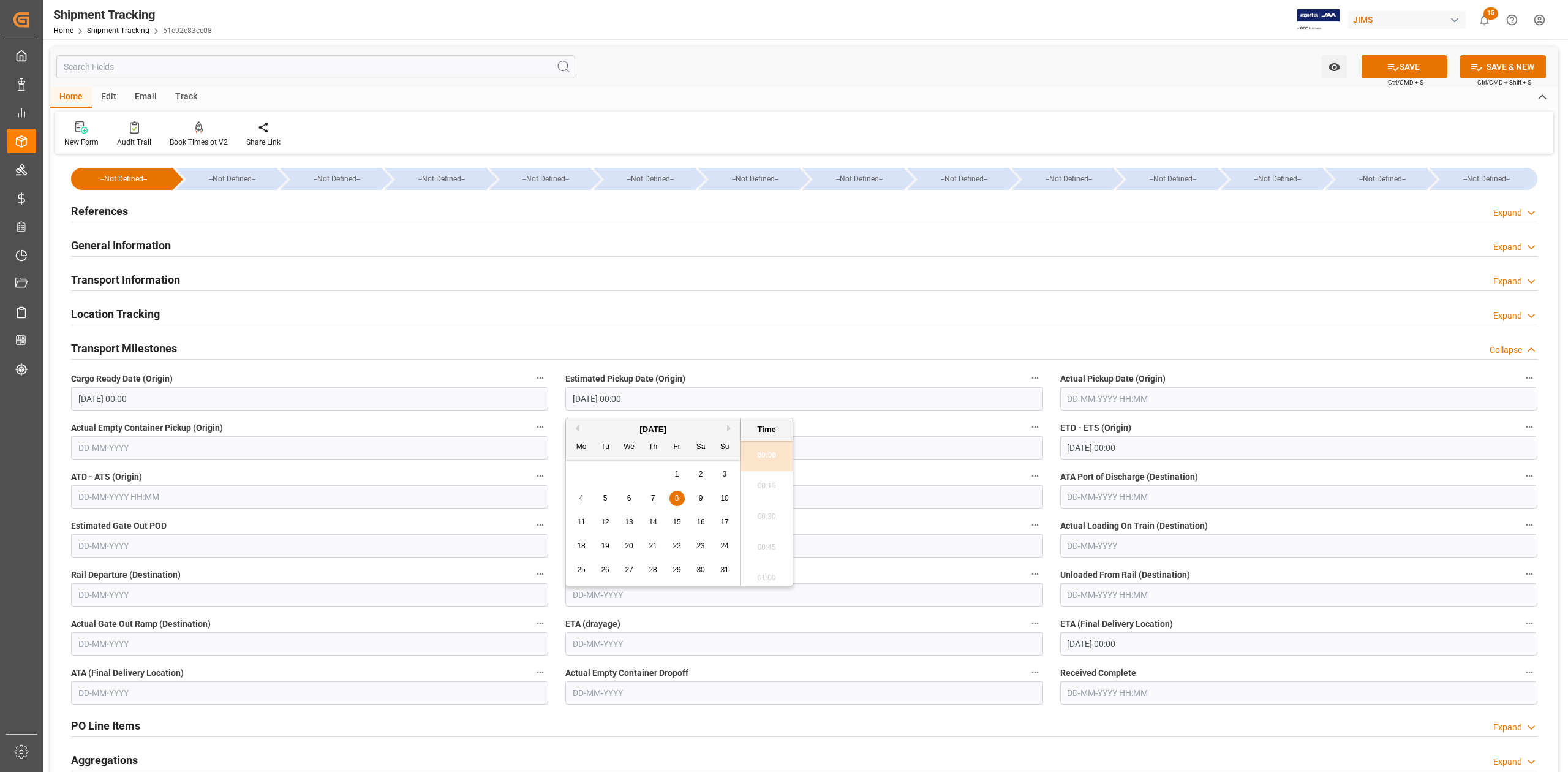
click at [694, 403] on input "08-08-2025 00:00" at bounding box center [803, 399] width 477 height 23
click at [1150, 454] on input "12-08-2025 00:00" at bounding box center [1298, 448] width 477 height 23
type input "02-10-2025 00:00"
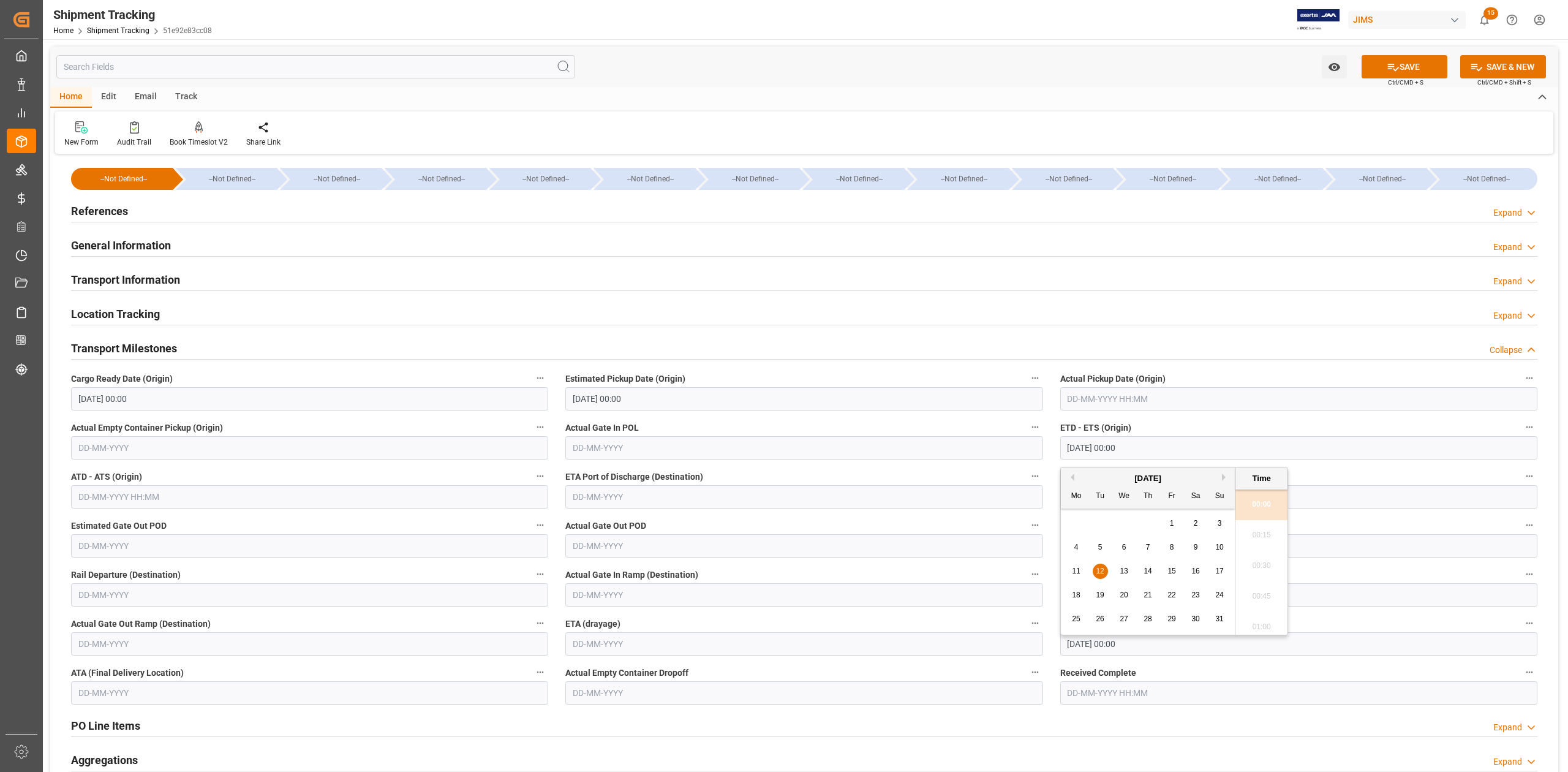
click at [1150, 454] on input "12-08-2025 00:00" at bounding box center [1298, 448] width 477 height 23
click at [1080, 547] on div "6" at bounding box center [1076, 548] width 15 height 15
type input "06-10-2025 00:00"
click at [1155, 650] on input "15-09-2025 00:00" at bounding box center [1298, 644] width 477 height 23
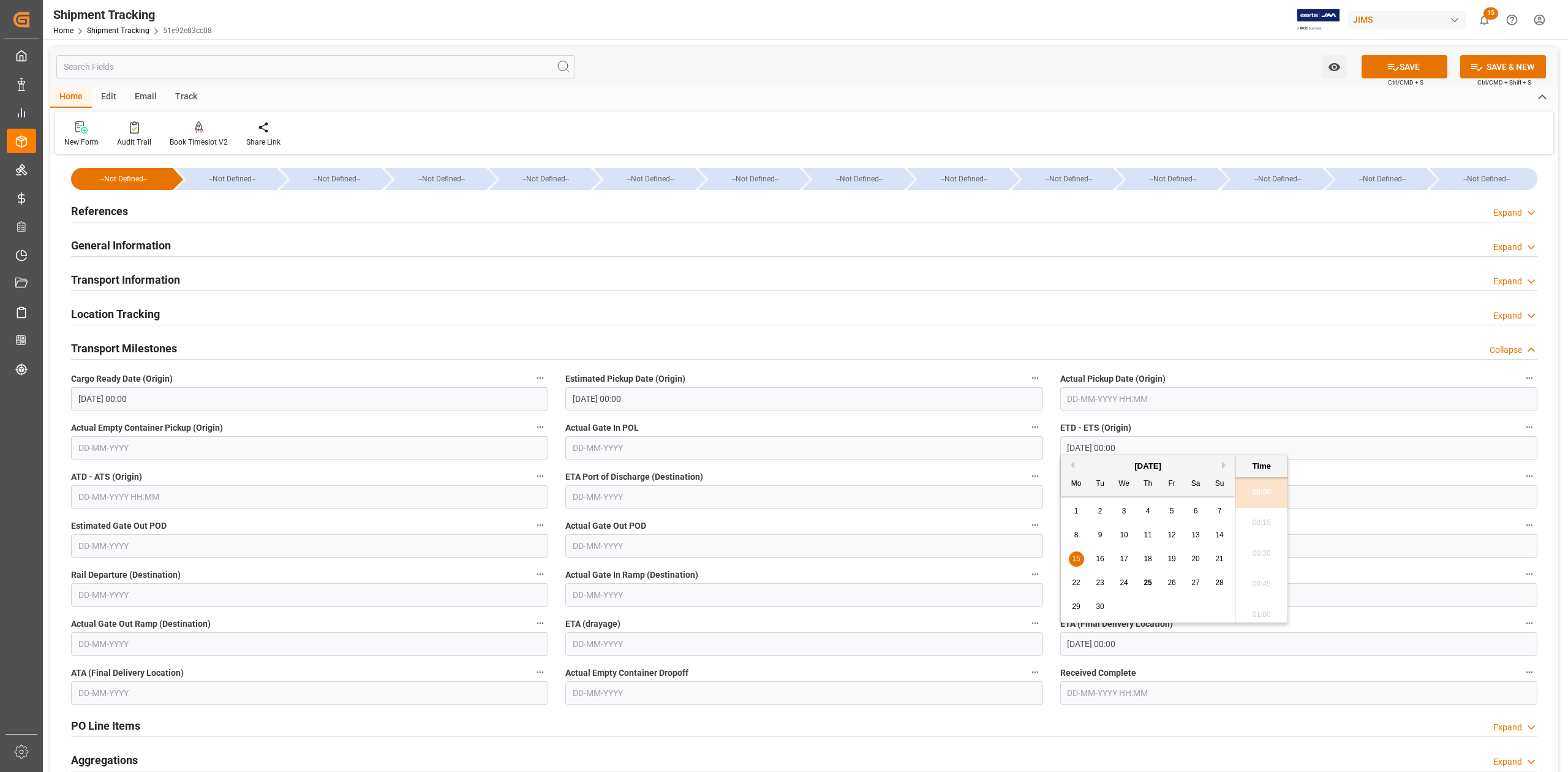
click at [1155, 650] on input "15-09-2025 00:00" at bounding box center [1298, 644] width 477 height 23
click at [1220, 466] on div "[DATE]" at bounding box center [1148, 466] width 174 height 12
click at [1225, 467] on button "Next Month" at bounding box center [1226, 464] width 7 height 7
click at [1076, 604] on span "27" at bounding box center [1076, 606] width 8 height 9
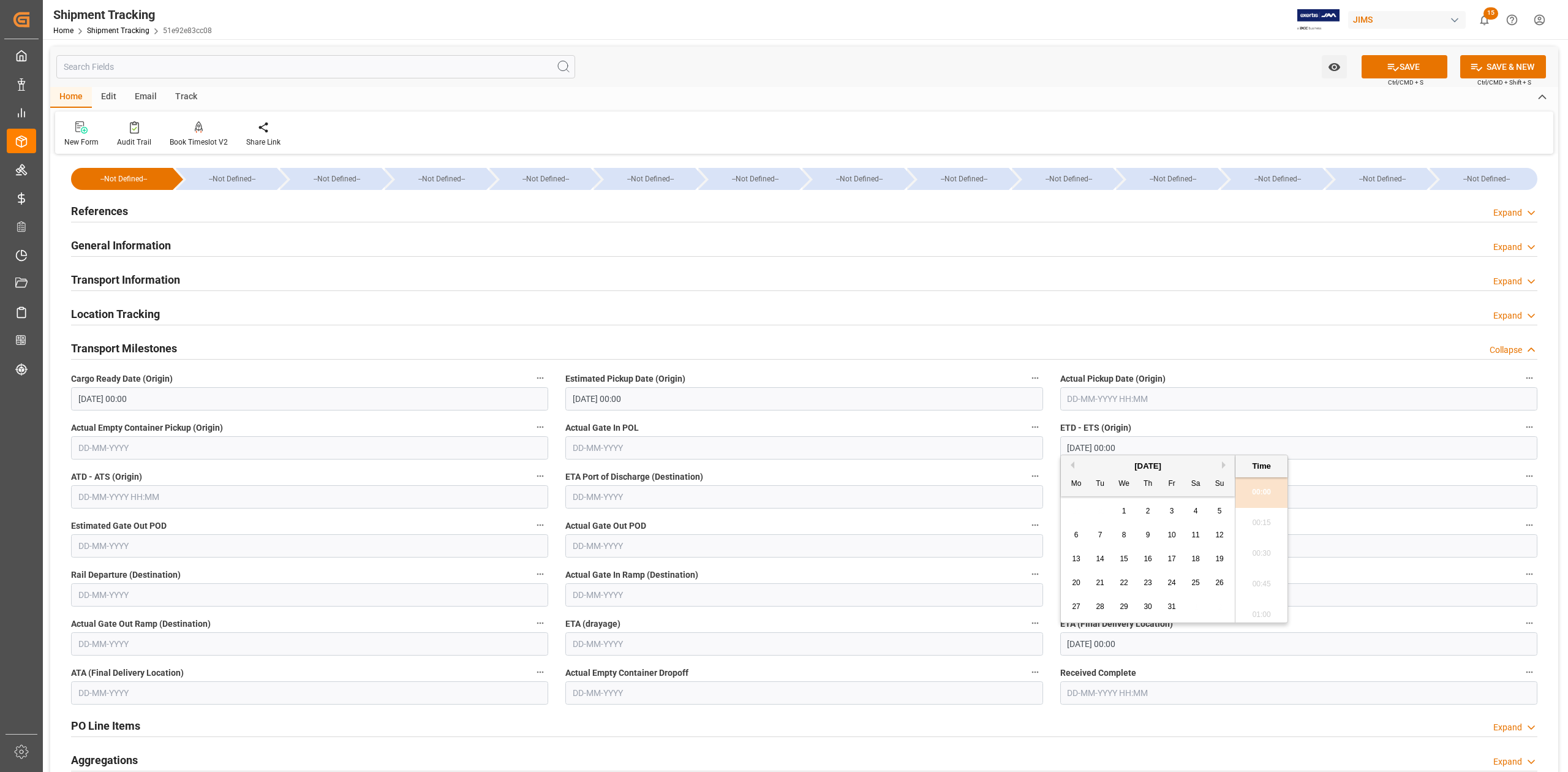
type input "27-10-2025 00:00"
click at [1409, 68] on button "SAVE" at bounding box center [1404, 66] width 86 height 23
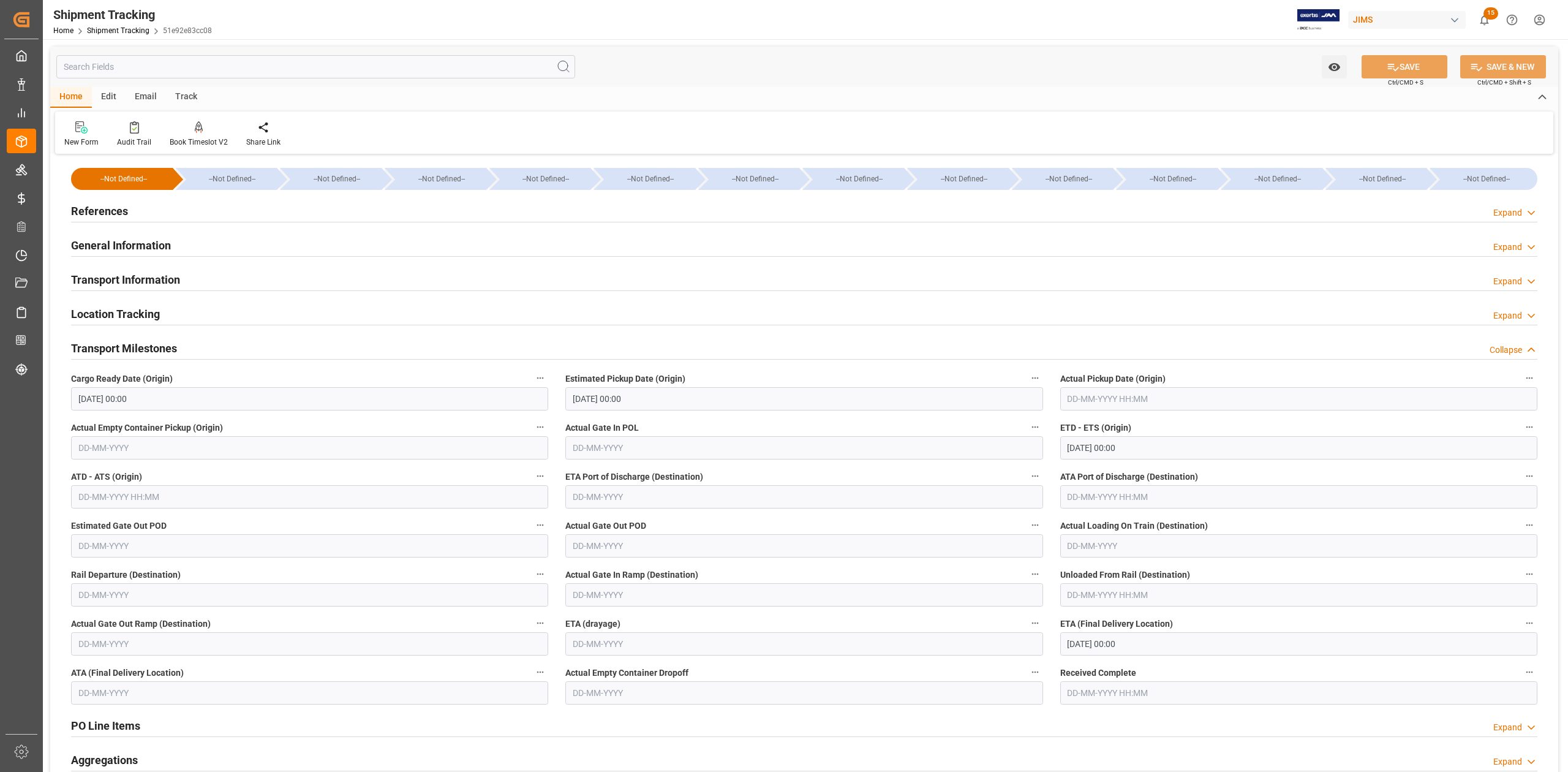
click at [112, 213] on h2 "References" at bounding box center [99, 211] width 57 height 17
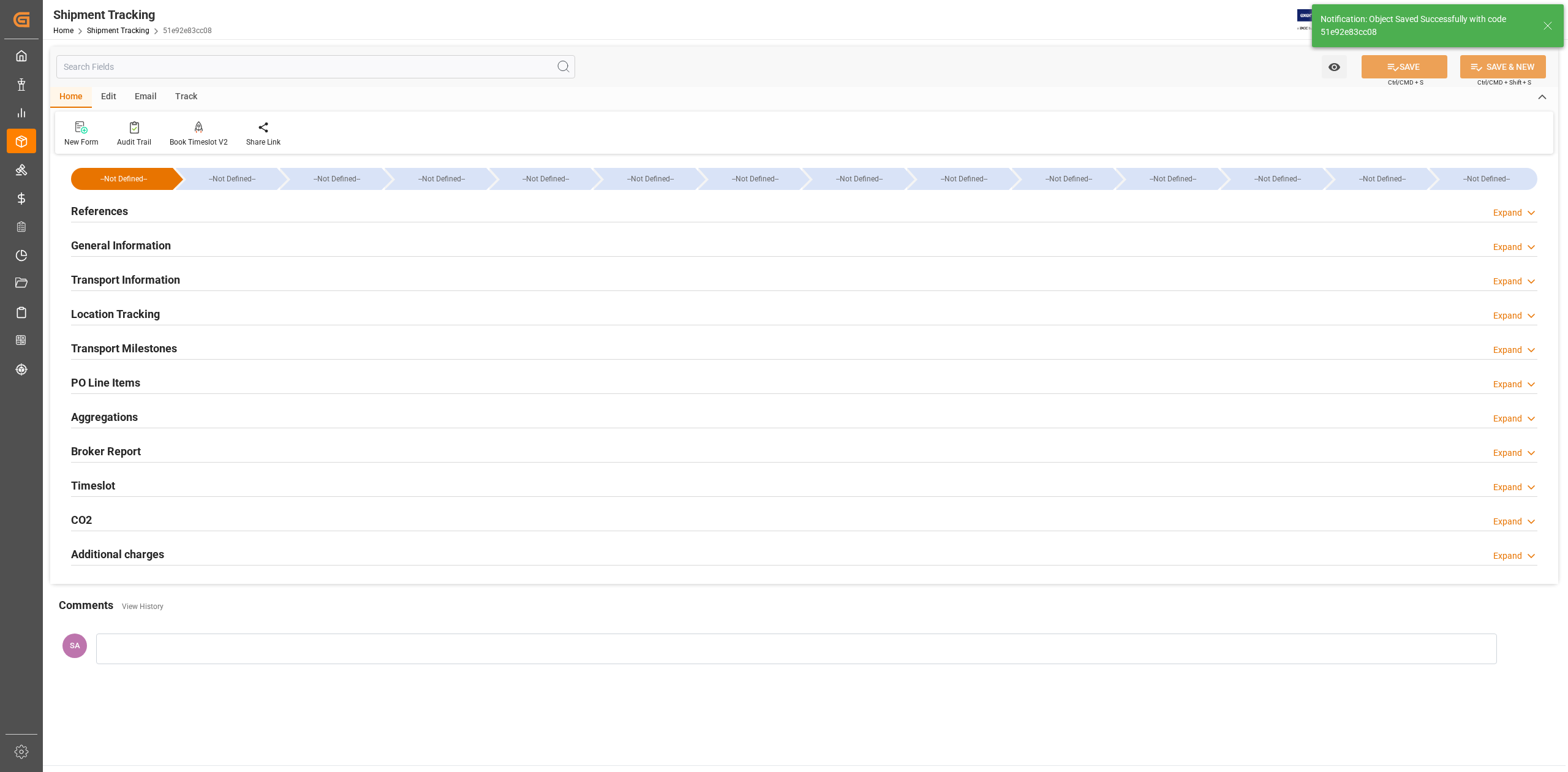
click at [132, 261] on div "General Information Expand" at bounding box center [804, 246] width 1484 height 34
click at [133, 261] on div "General Information Expand" at bounding box center [804, 246] width 1484 height 34
click at [122, 213] on h2 "References" at bounding box center [99, 211] width 57 height 17
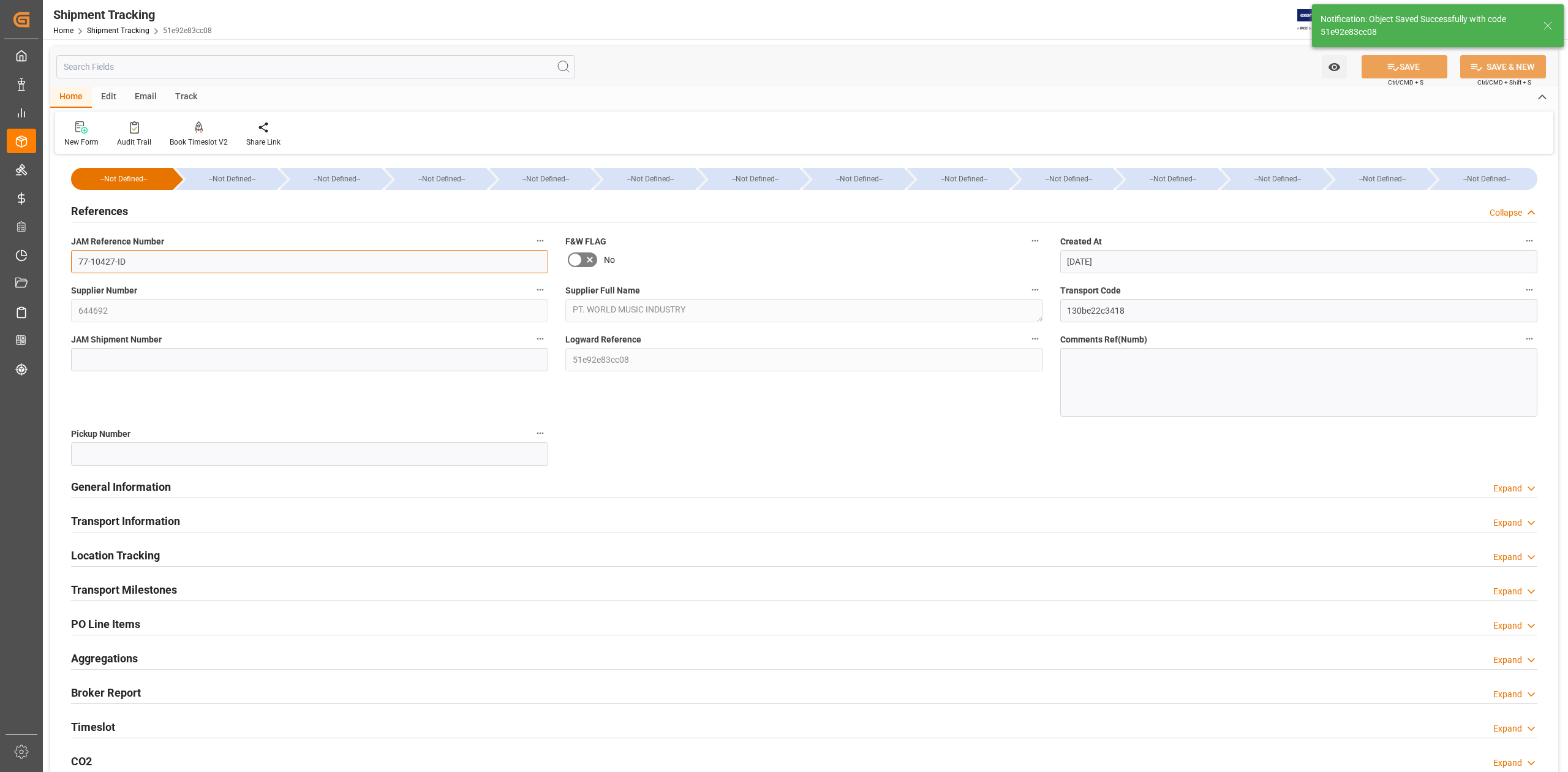
click at [135, 260] on input "77-10427-ID" at bounding box center [309, 262] width 477 height 23
click at [172, 359] on input at bounding box center [309, 359] width 477 height 23
paste input "73188"
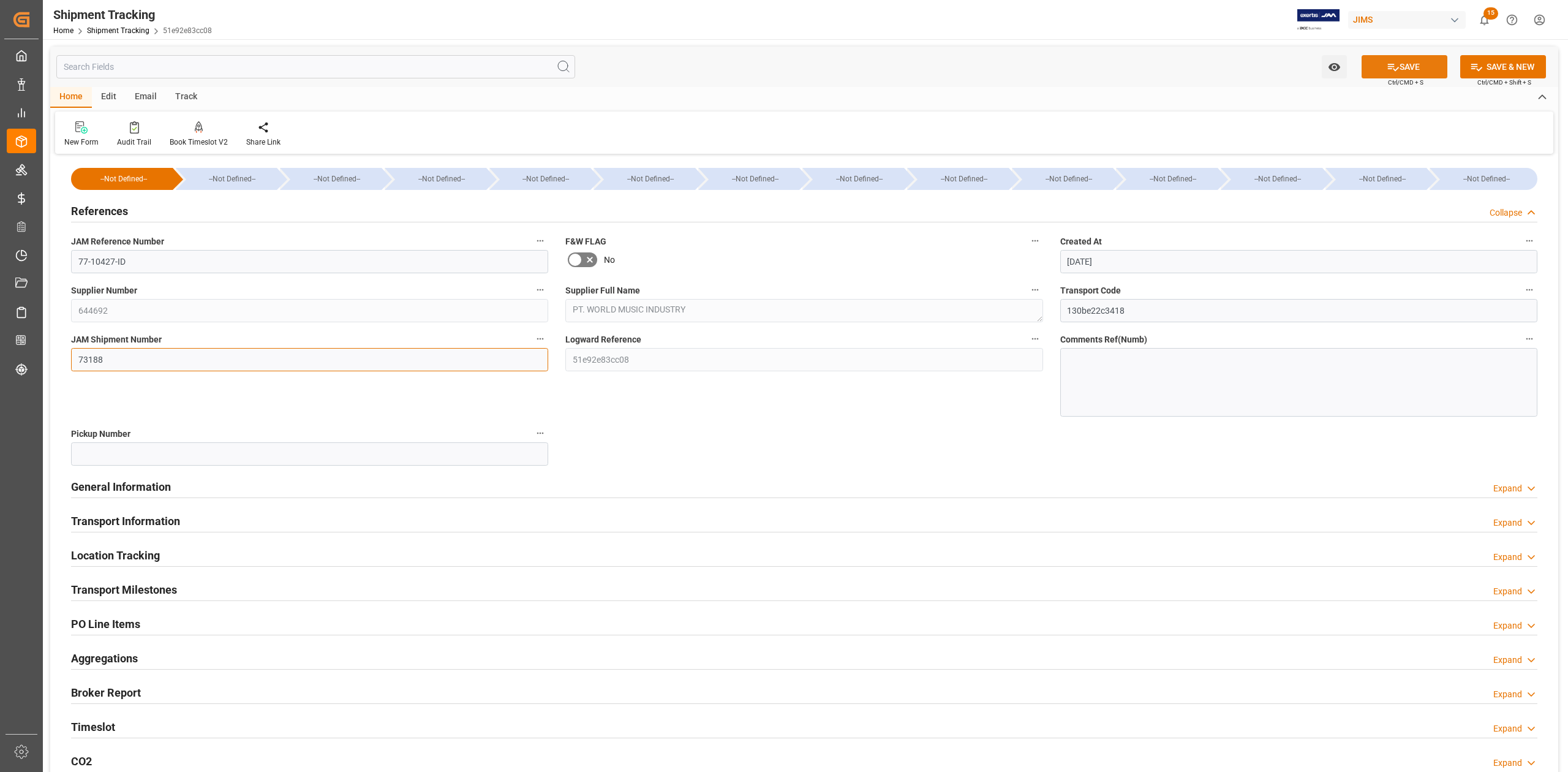
type input "73188"
click at [1393, 72] on icon at bounding box center [1393, 67] width 13 height 13
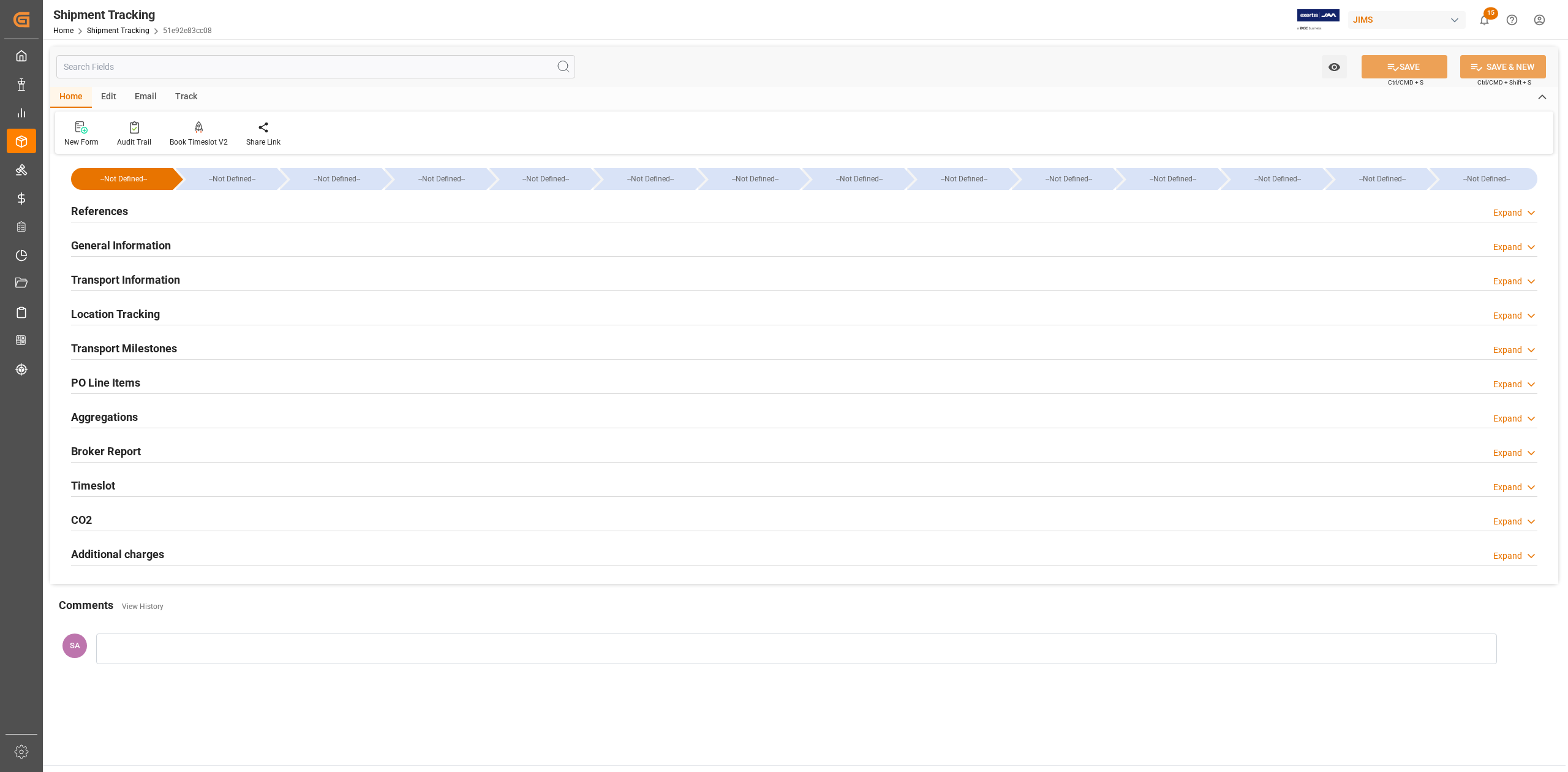
click at [142, 341] on h2 "Transport Milestones" at bounding box center [124, 348] width 106 height 17
